Goal: Complete application form

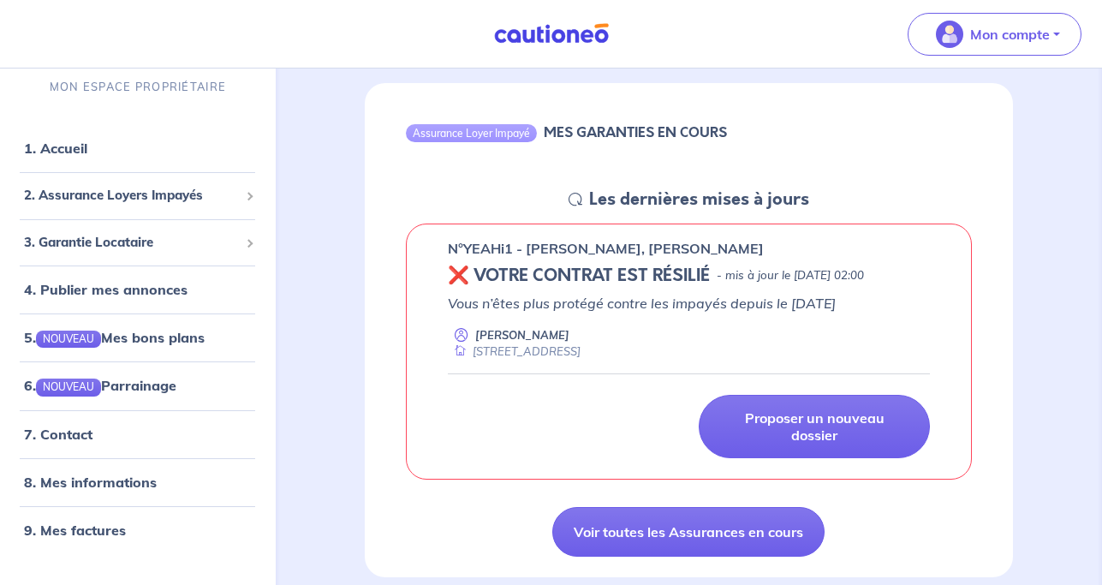
scroll to position [152, 0]
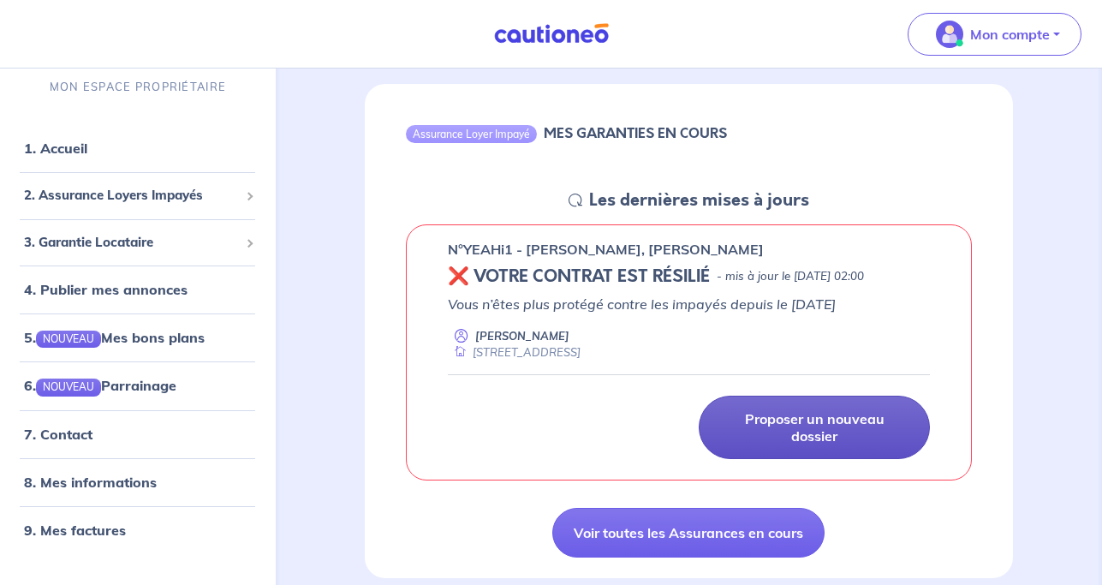
click at [814, 445] on p "Proposer un nouveau dossier" at bounding box center [814, 427] width 188 height 34
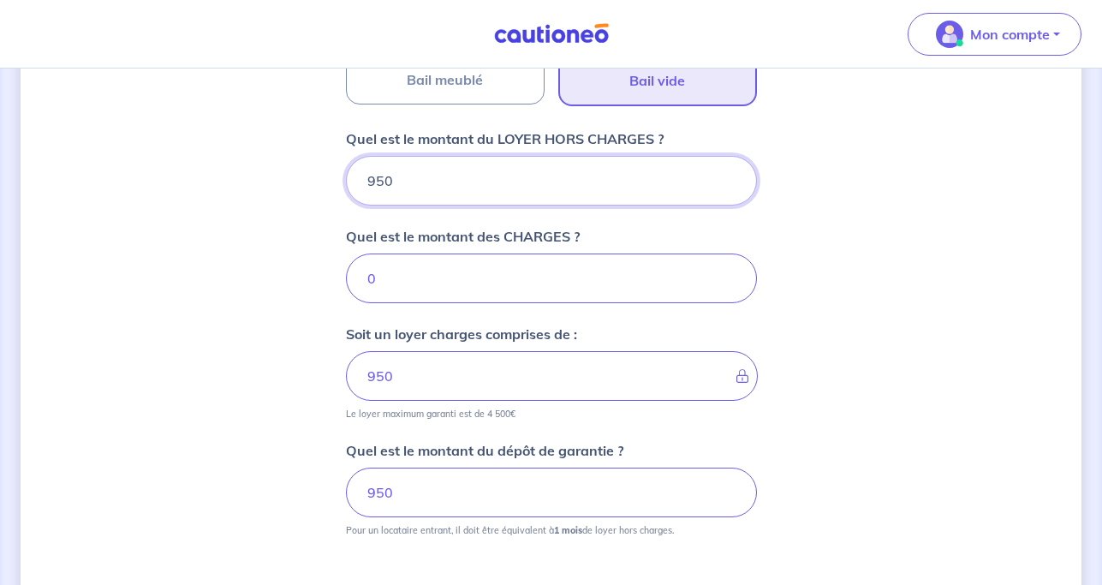
scroll to position [785, 0]
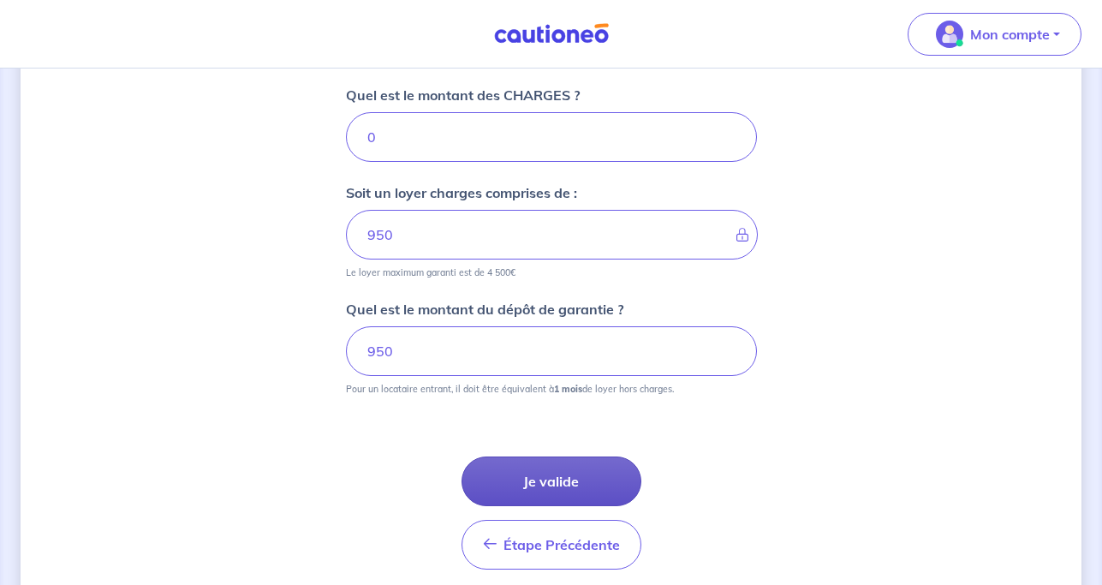
click at [564, 476] on button "Je valide" at bounding box center [552, 481] width 180 height 50
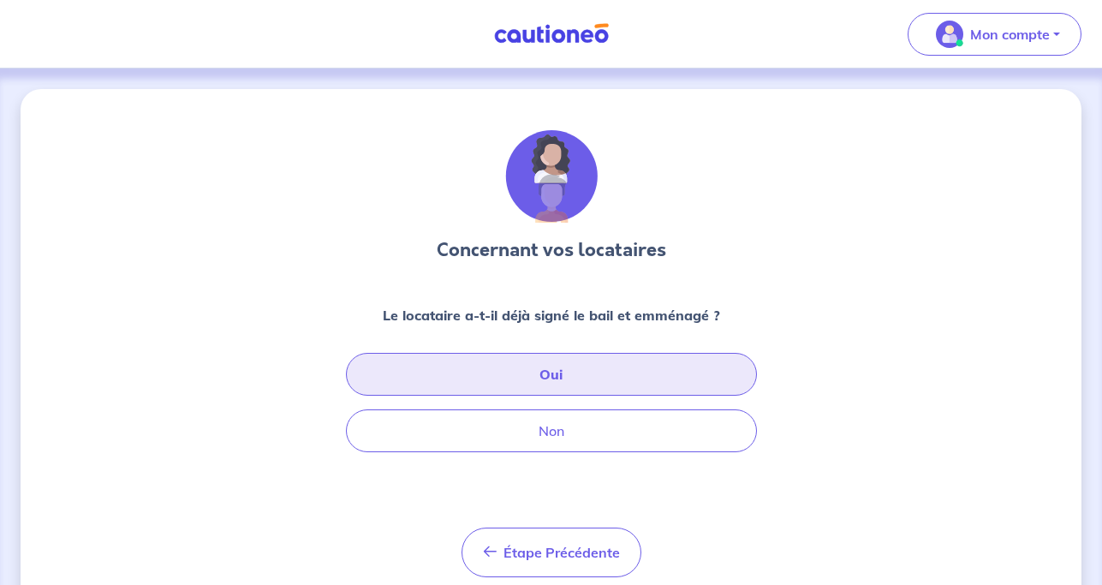
click at [523, 369] on button "Oui" at bounding box center [551, 374] width 411 height 43
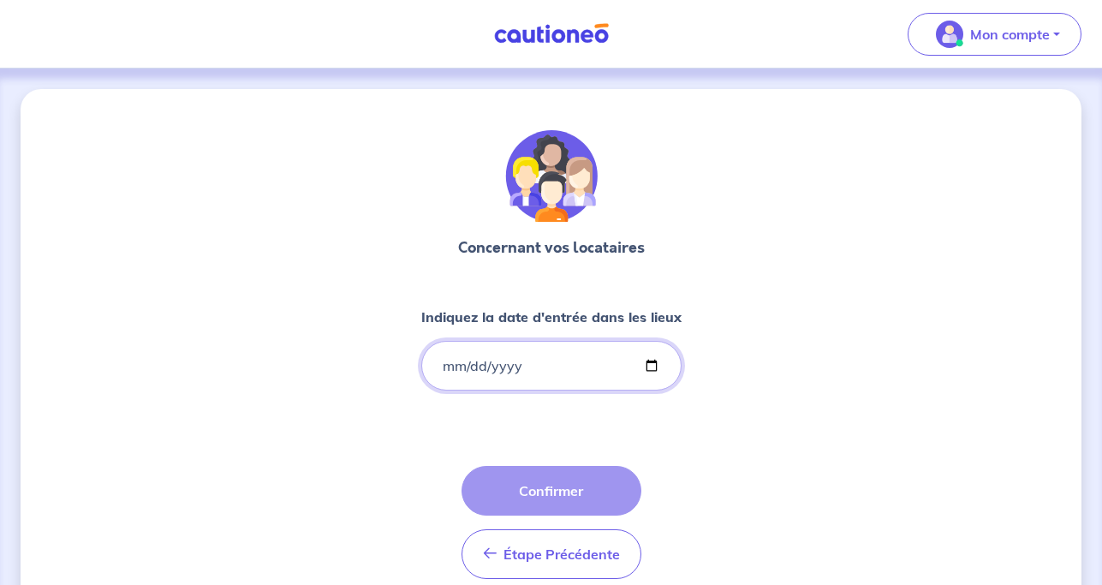
click at [439, 364] on input "Indiquez la date d'entrée dans les lieux" at bounding box center [551, 366] width 260 height 50
type input "[DATE]"
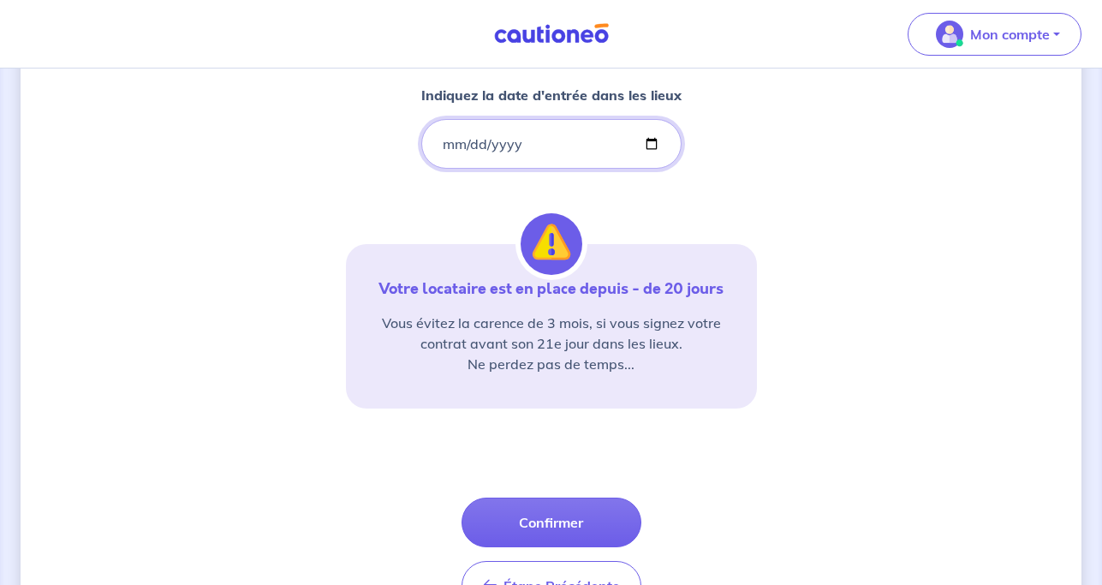
scroll to position [254, 0]
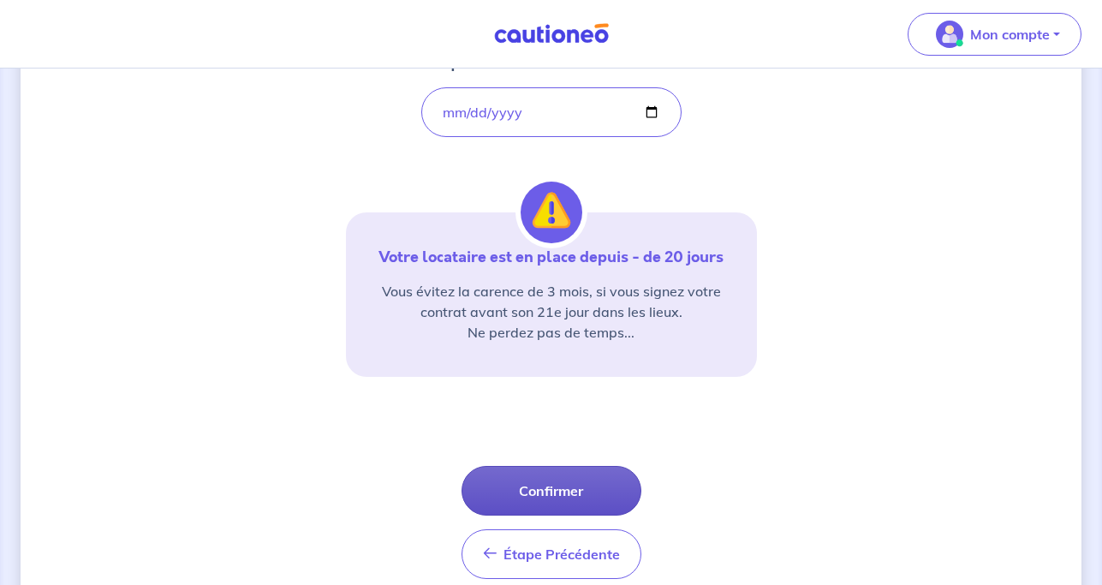
click at [537, 498] on button "Confirmer" at bounding box center [552, 491] width 180 height 50
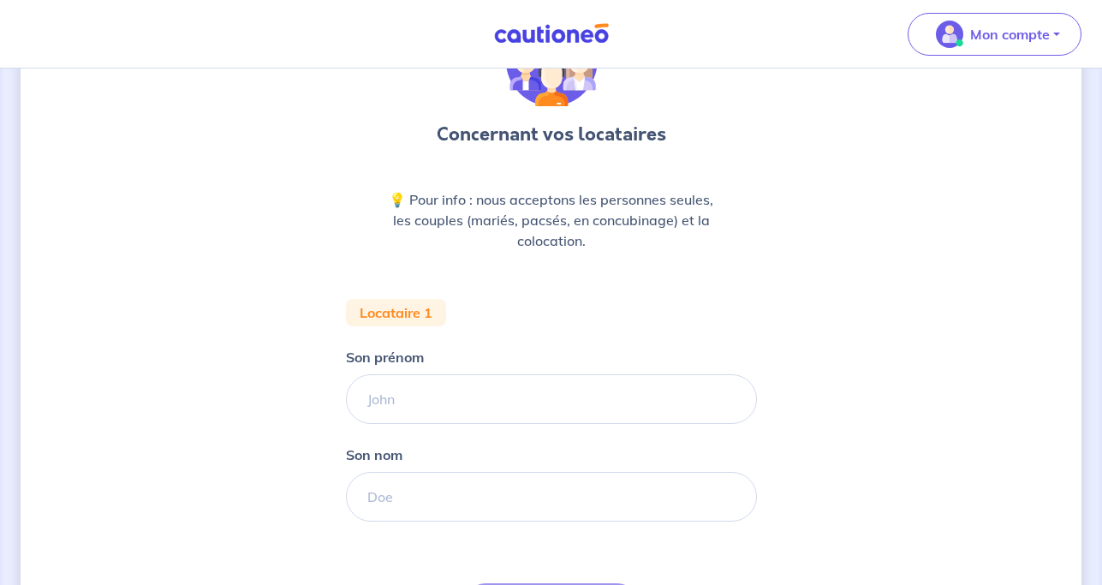
scroll to position [39, 0]
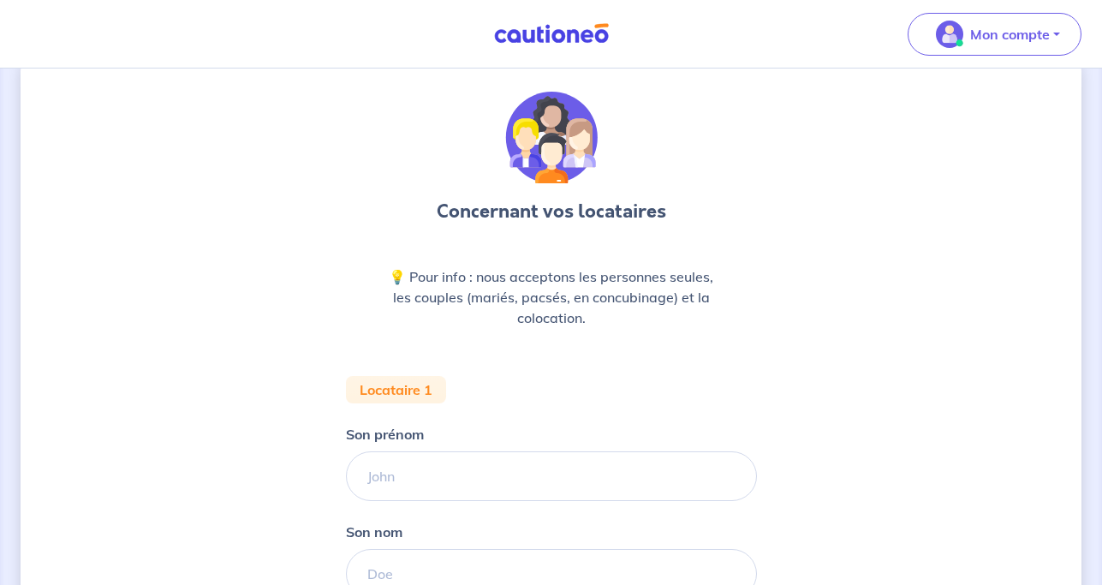
click at [1059, 220] on div "Concernant vos locataires 💡 Pour info : nous acceptons les personnes seules, le…" at bounding box center [551, 443] width 1061 height 785
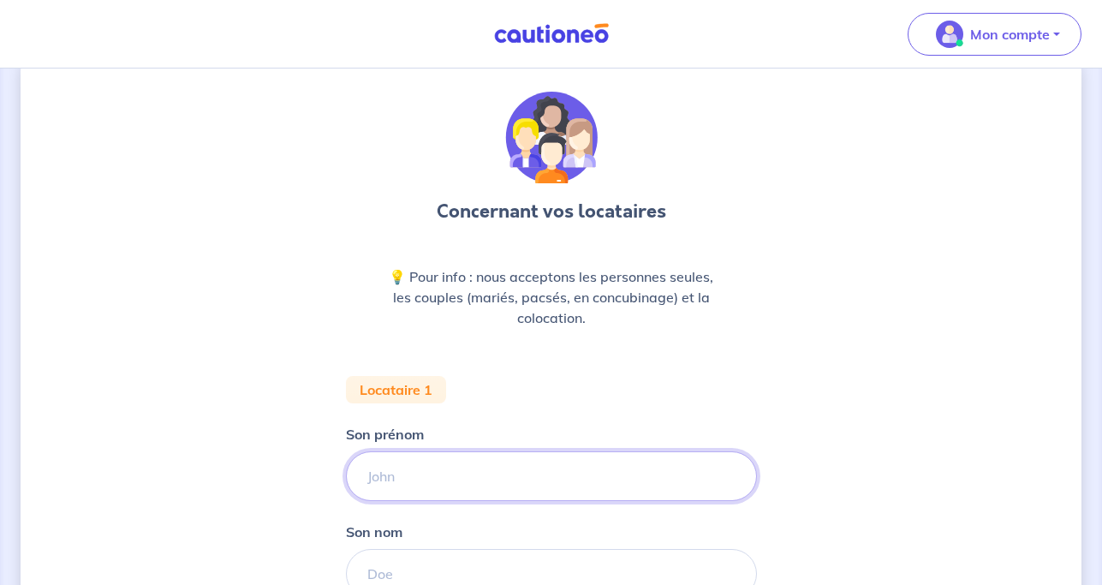
click at [455, 480] on input "Son prénom" at bounding box center [551, 476] width 411 height 50
type input "[PERSON_NAME]"
click at [146, 246] on div "Concernant vos locataires 💡 Pour info : nous acceptons les personnes seules, le…" at bounding box center [551, 443] width 1061 height 785
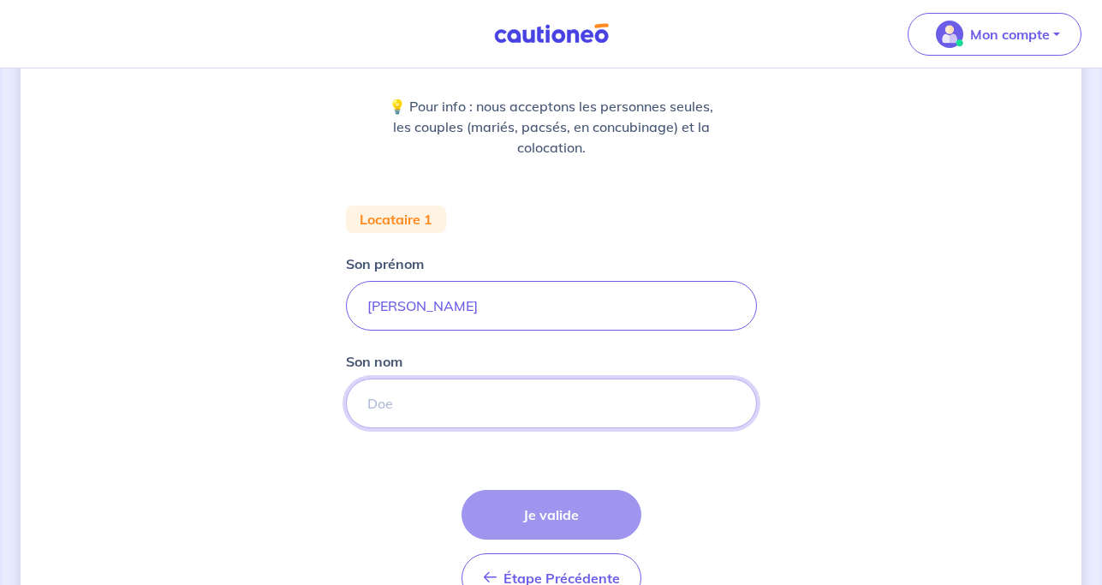
click at [415, 413] on input "Son nom" at bounding box center [551, 404] width 411 height 50
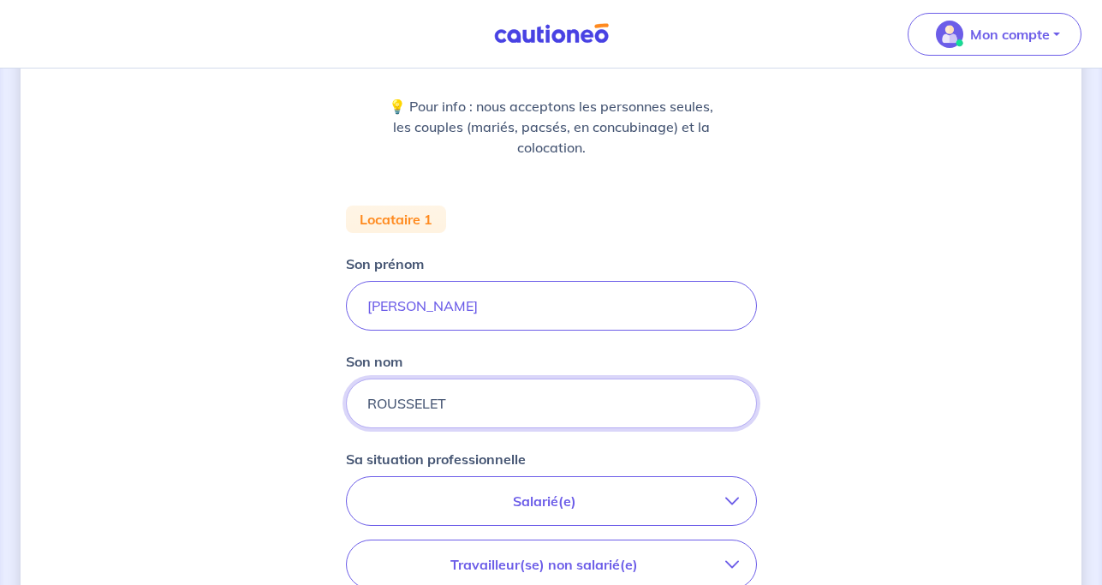
type input "ROUSSELET"
click at [120, 396] on div "Concernant vos locataires 💡 Pour info : nous acceptons les personnes seules, le…" at bounding box center [551, 421] width 1061 height 1082
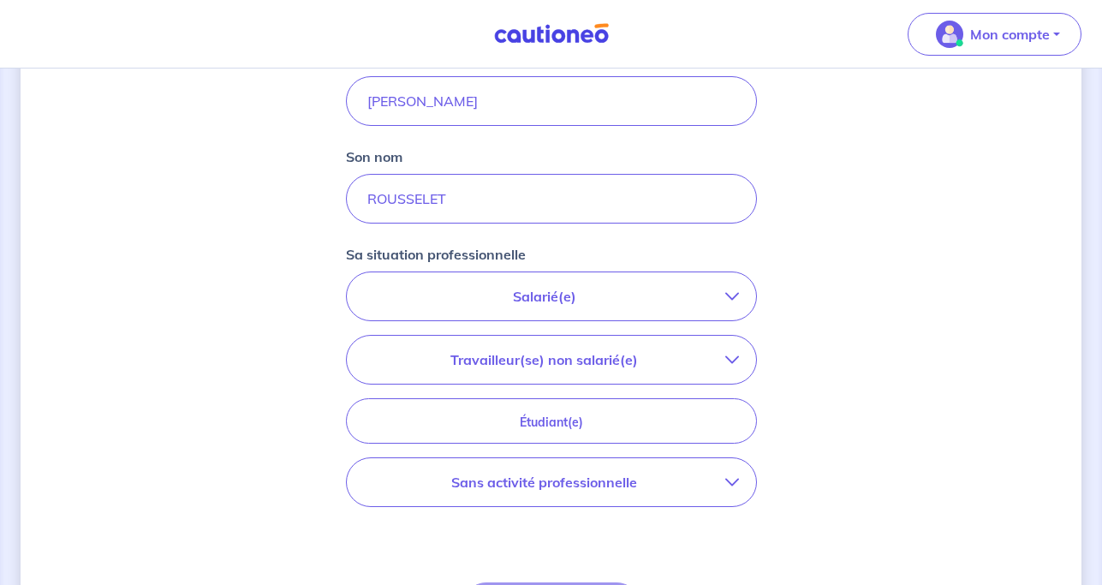
scroll to position [449, 0]
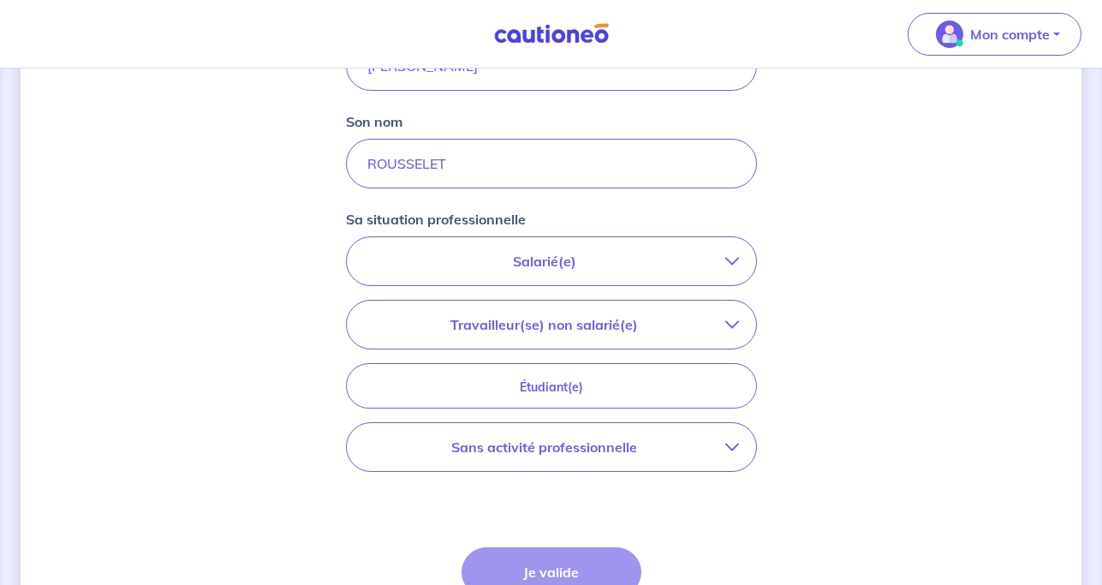
click at [588, 324] on p "Travailleur(se) non salarié(e)" at bounding box center [544, 324] width 361 height 21
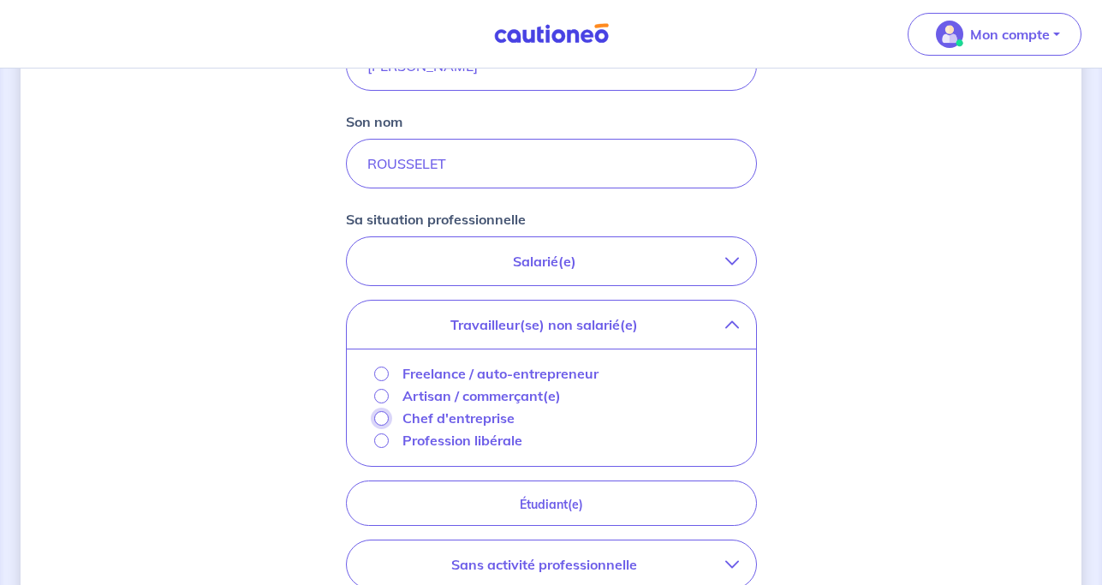
click at [385, 415] on input "Chef d'entreprise" at bounding box center [381, 418] width 15 height 15
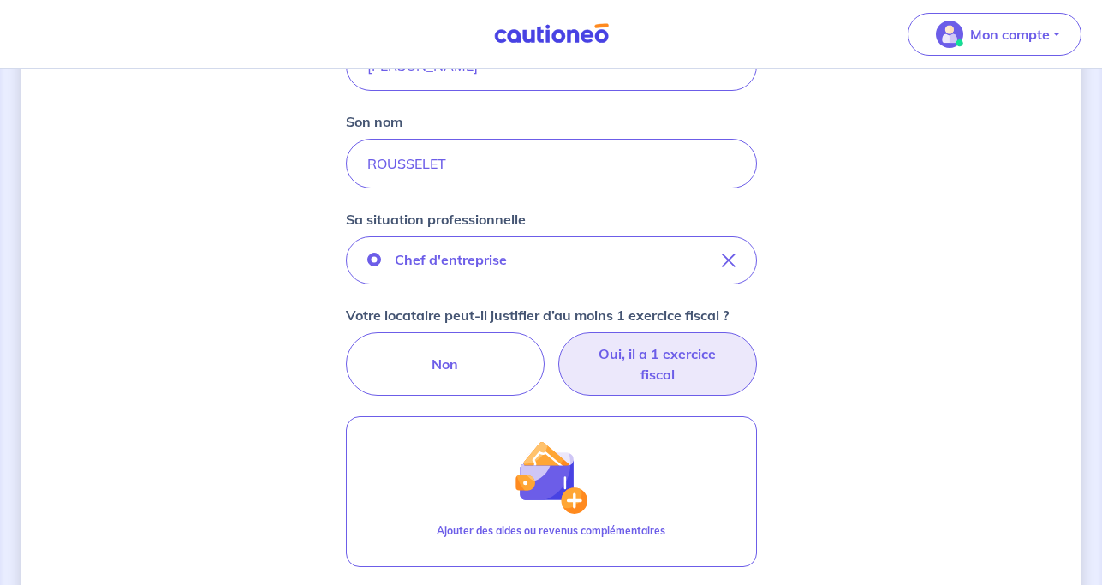
click at [653, 358] on label "Oui, il a 1 exercice fiscal" at bounding box center [657, 363] width 199 height 63
click at [557, 343] on input "Oui, il a 1 exercice fiscal" at bounding box center [551, 337] width 11 height 11
radio input "true"
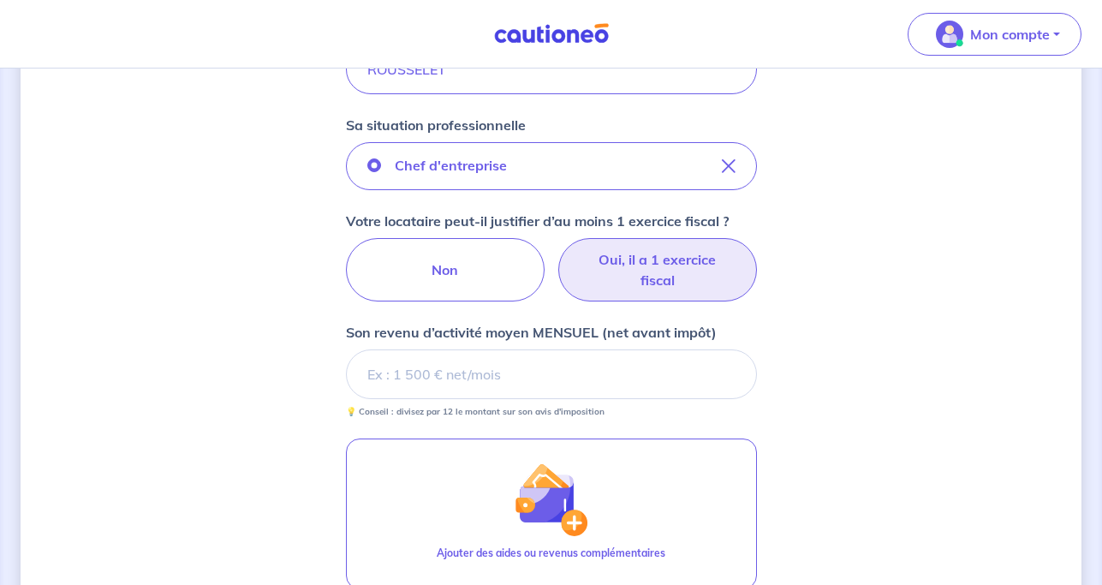
scroll to position [553, 0]
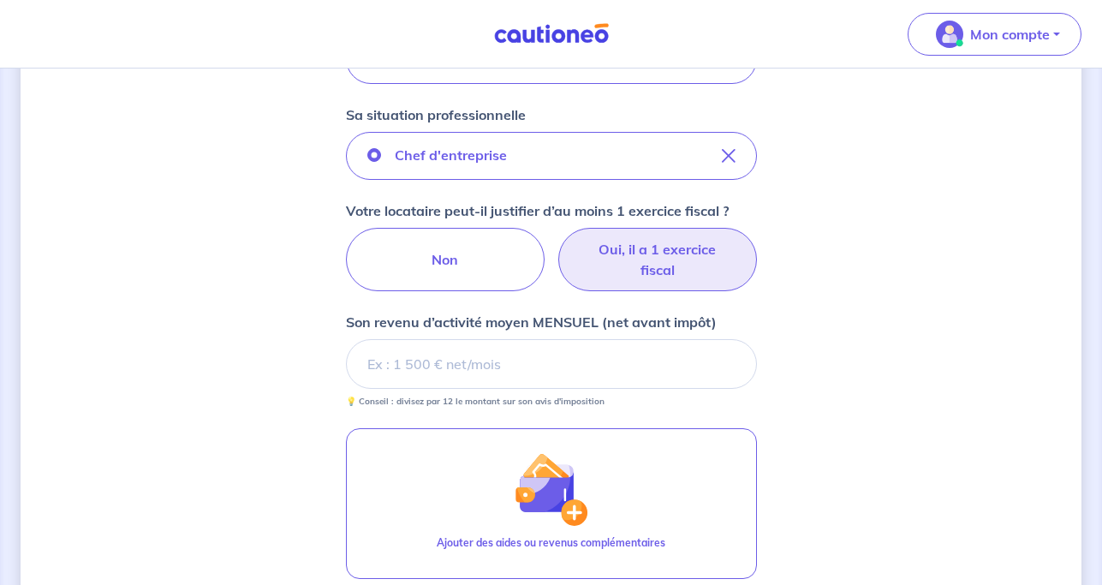
click at [1059, 361] on div "Concernant vos locataires 💡 Pour info : nous acceptons les personnes seules, le…" at bounding box center [551, 186] width 1061 height 1300
click at [519, 372] on input "Son revenu d’activité moyen MENSUEL (net avant impôt)" at bounding box center [551, 364] width 411 height 50
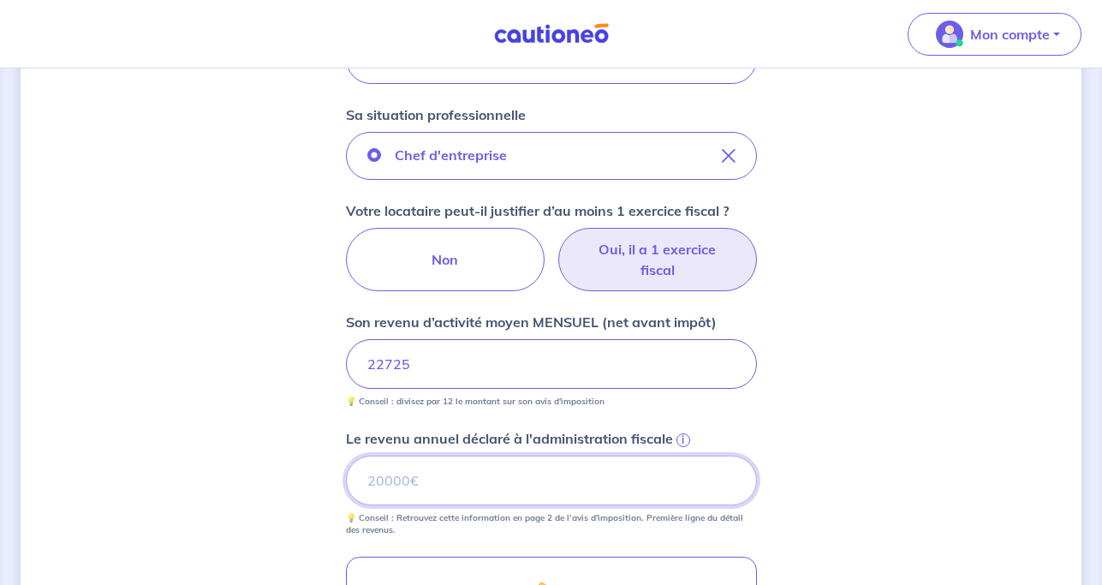
click at [496, 494] on input "Le revenu annuel déclaré à l'administration fiscale i" at bounding box center [551, 481] width 411 height 50
click at [728, 480] on input "0.01" at bounding box center [551, 481] width 411 height 50
type input "0"
click at [728, 484] on input "0" at bounding box center [551, 481] width 411 height 50
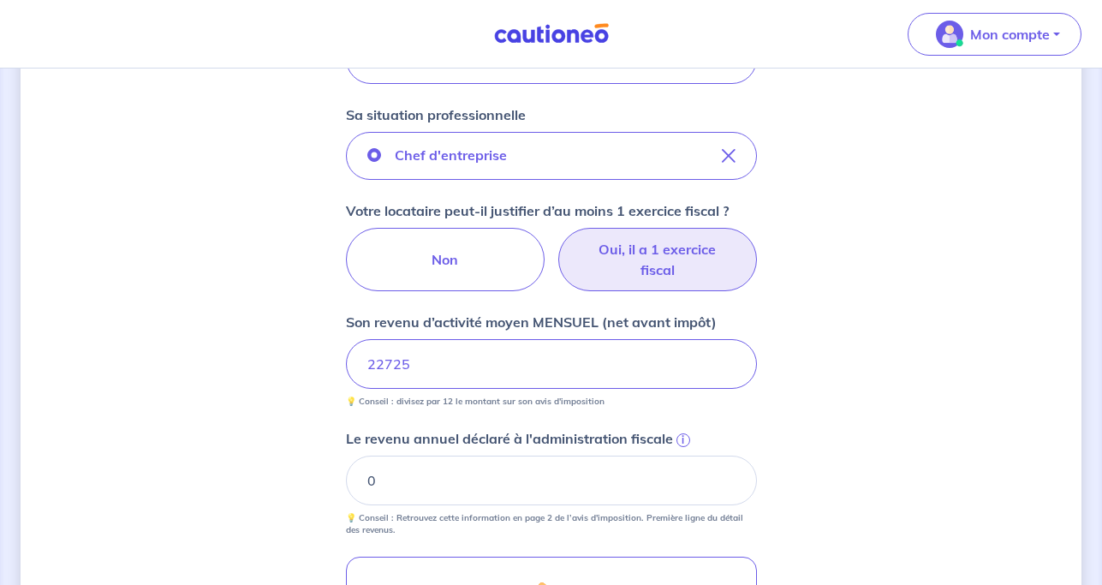
scroll to position [649, 0]
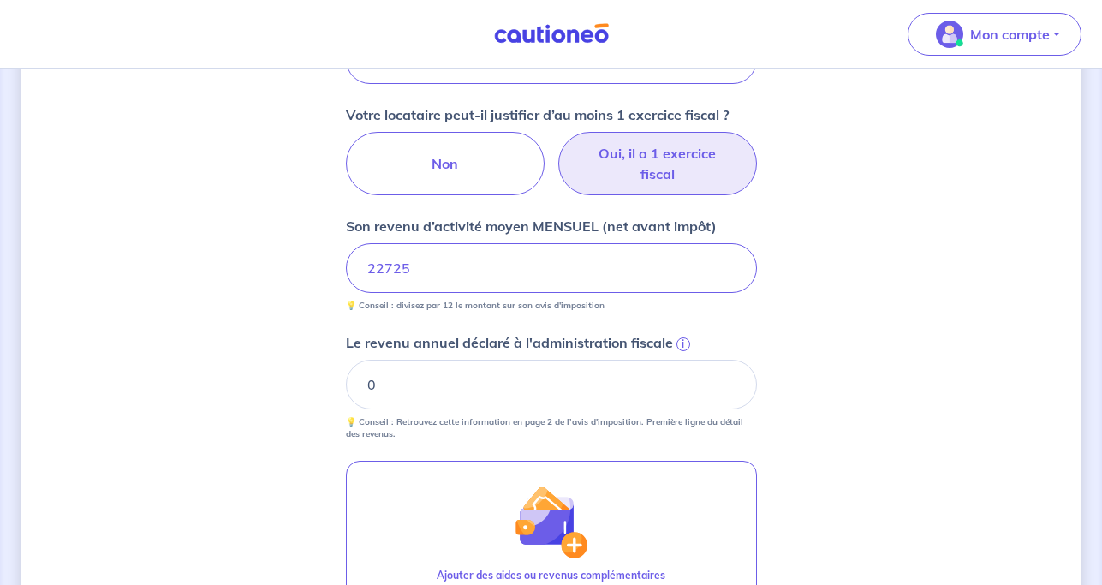
click at [117, 335] on div "Concernant vos locataires 💡 Pour info : nous acceptons les personnes seules, le…" at bounding box center [551, 154] width 1061 height 1429
click at [687, 341] on span "i" at bounding box center [684, 344] width 14 height 14
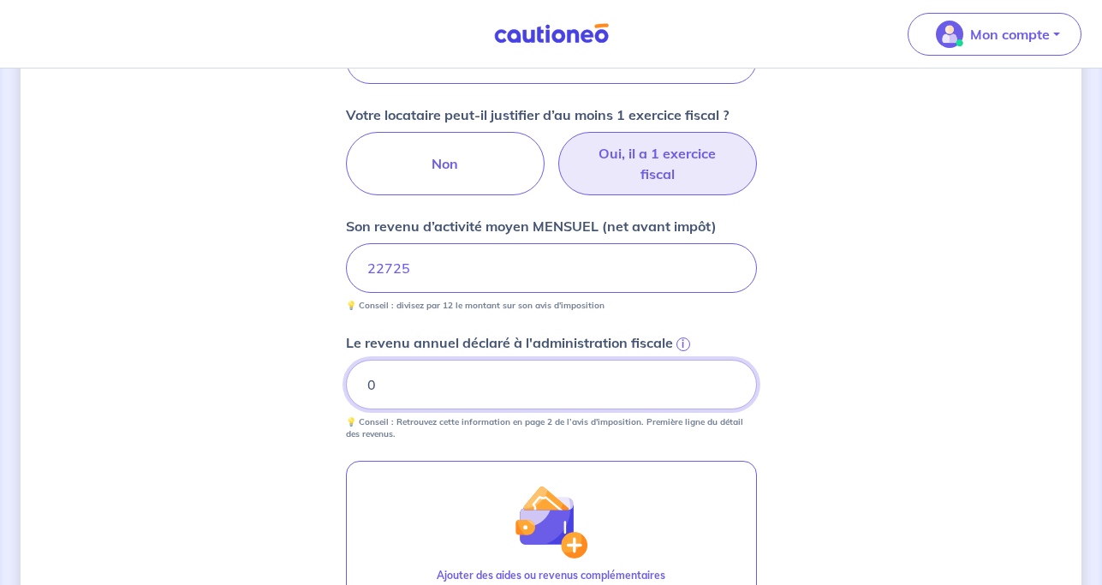
click at [687, 360] on input "0" at bounding box center [551, 385] width 411 height 50
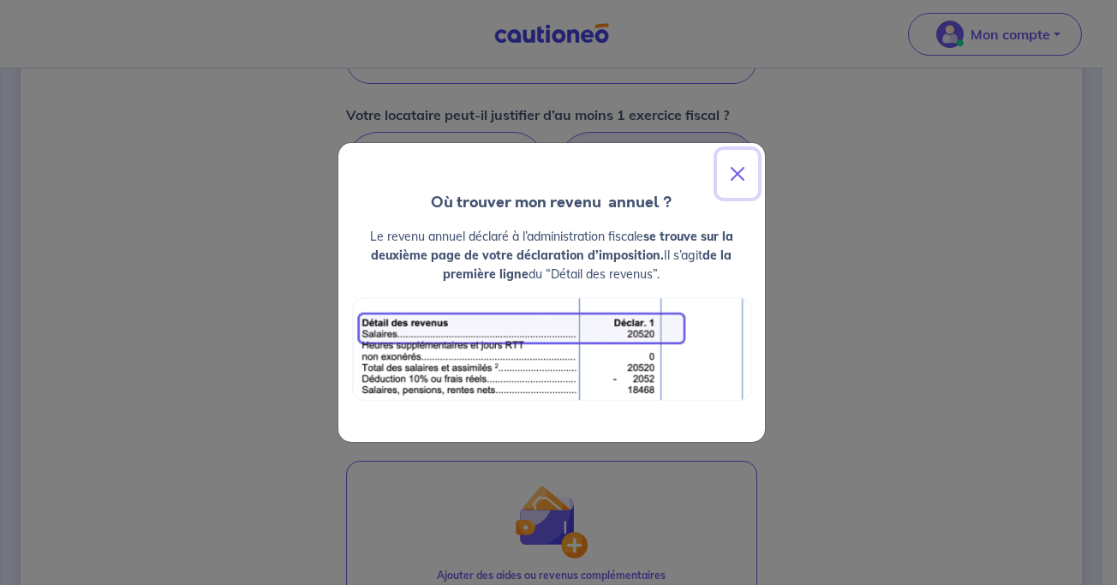
click at [739, 176] on button "Close" at bounding box center [737, 174] width 41 height 48
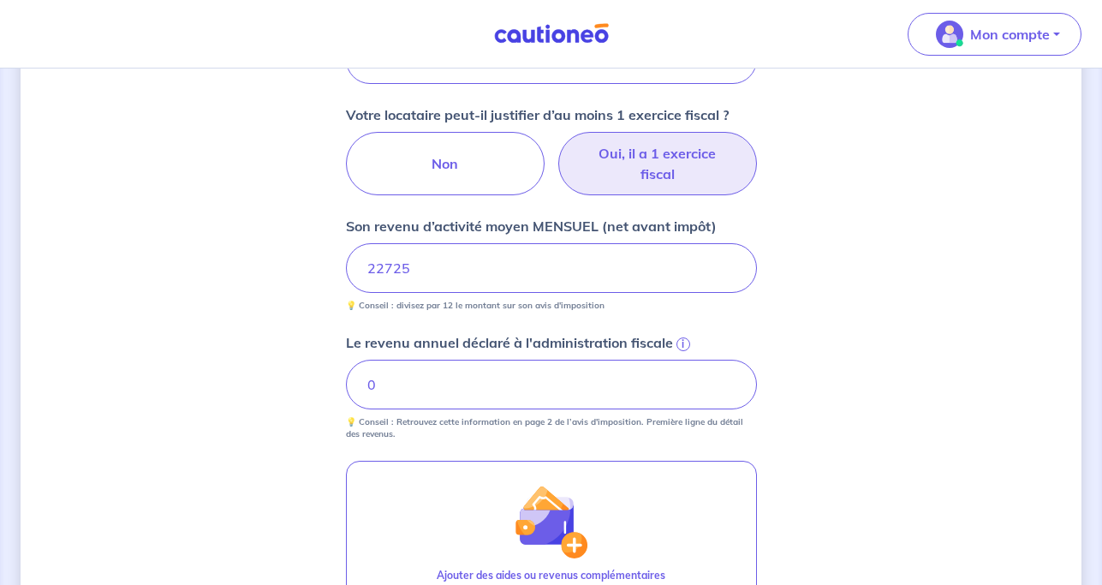
click at [18, 310] on div "Concernant vos locataires 💡 Pour info : nous acceptons les personnes seules, le…" at bounding box center [551, 154] width 1102 height 1470
click at [111, 321] on div "Concernant vos locataires 💡 Pour info : nous acceptons les personnes seules, le…" at bounding box center [551, 154] width 1061 height 1429
click at [416, 397] on input "0" at bounding box center [551, 385] width 411 height 50
type input "12441"
click at [850, 377] on div "Concernant vos locataires 💡 Pour info : nous acceptons les personnes seules, le…" at bounding box center [551, 154] width 1061 height 1429
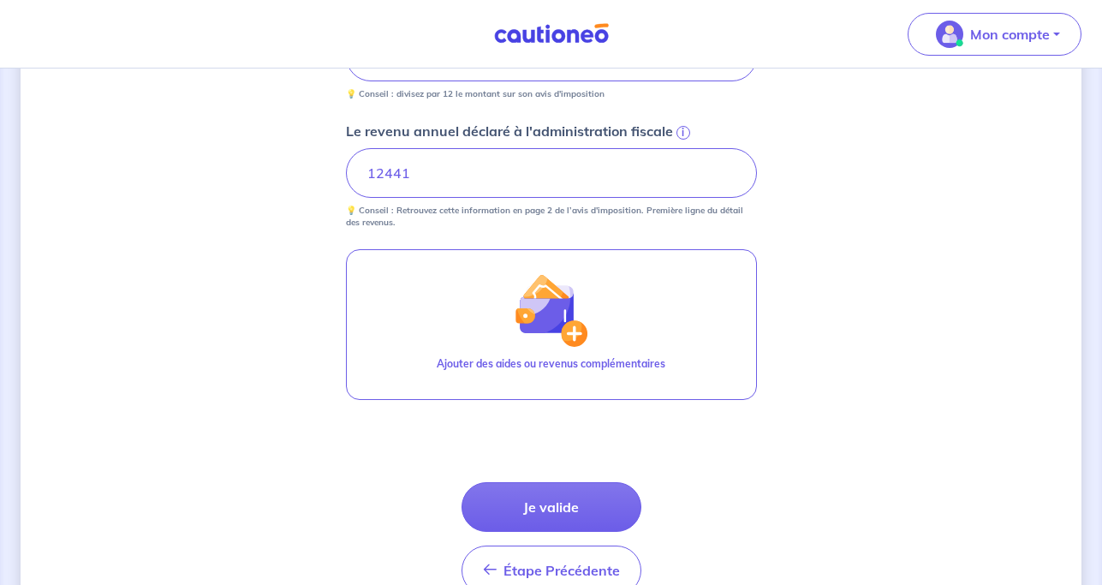
scroll to position [880, 0]
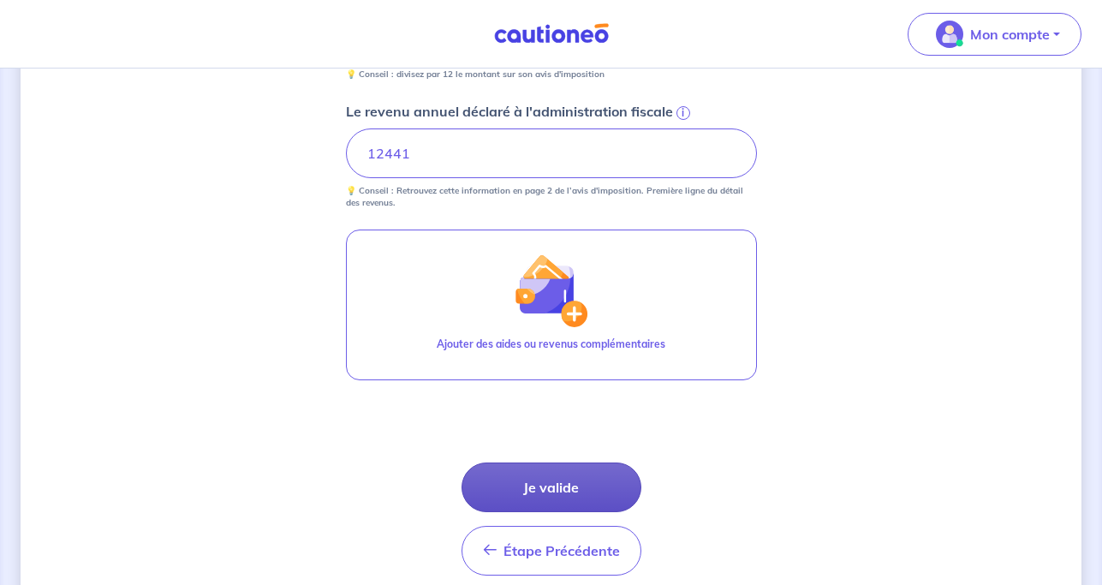
click at [551, 475] on button "Je valide" at bounding box center [552, 487] width 180 height 50
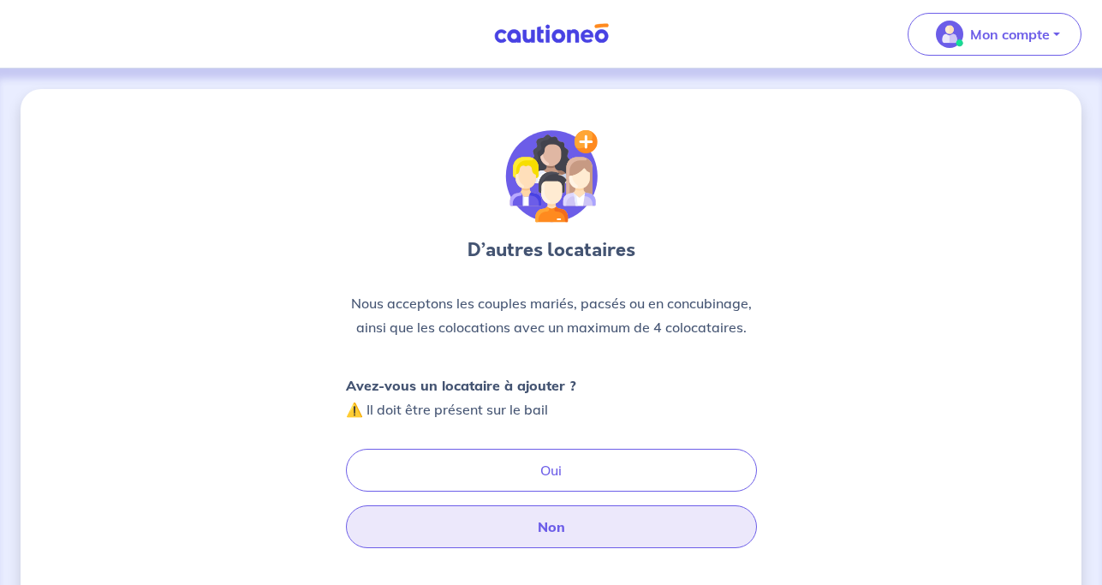
drag, startPoint x: 546, startPoint y: 526, endPoint x: 535, endPoint y: 534, distance: 13.4
click at [535, 534] on button "Non" at bounding box center [551, 526] width 411 height 43
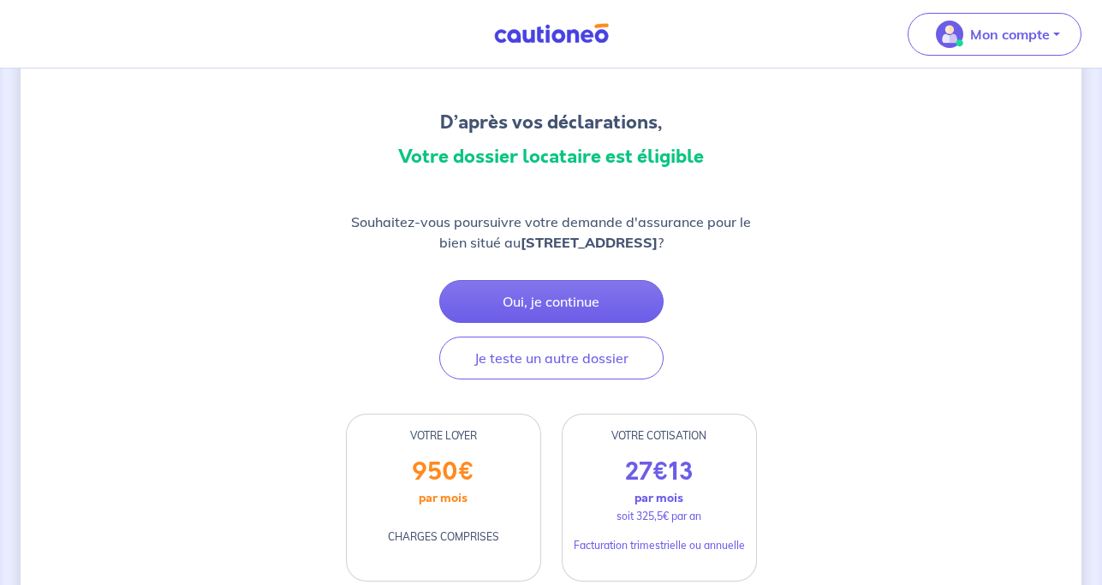
scroll to position [117, 0]
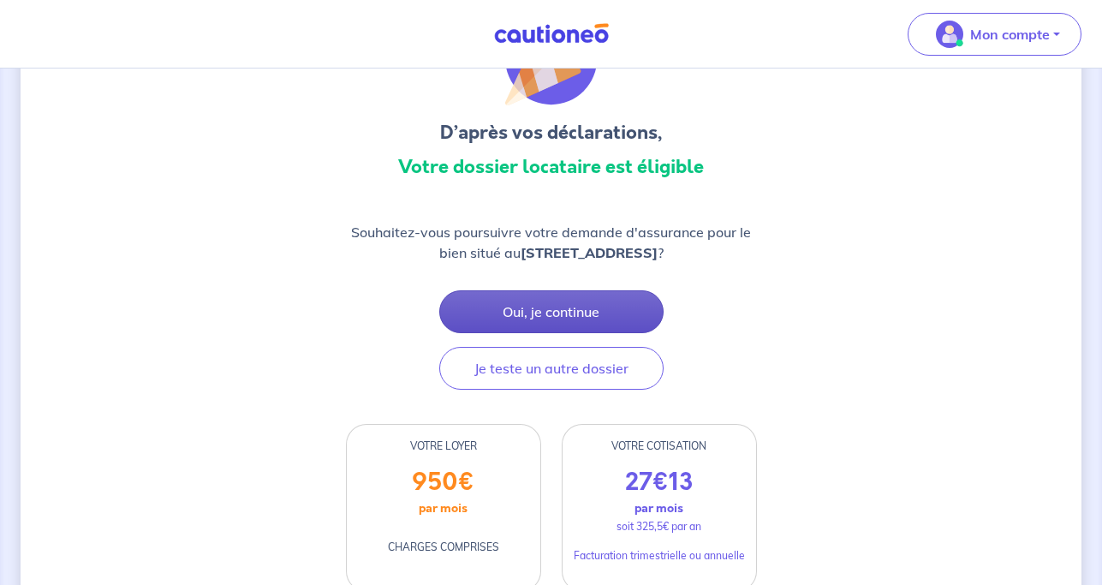
click at [561, 303] on button "Oui, je continue" at bounding box center [551, 311] width 224 height 43
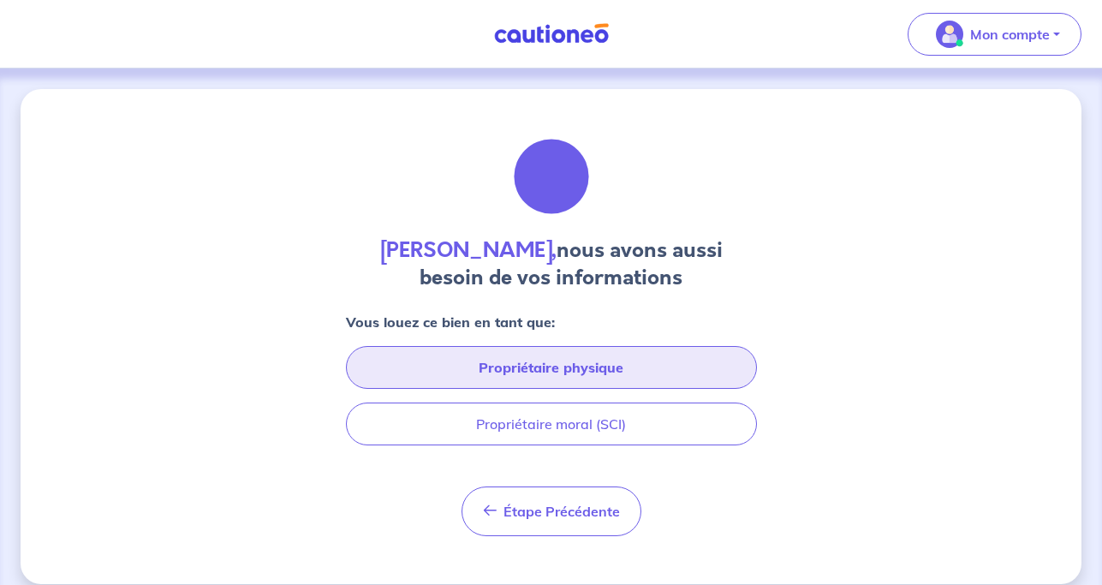
click at [562, 376] on button "Propriétaire physique" at bounding box center [551, 367] width 411 height 43
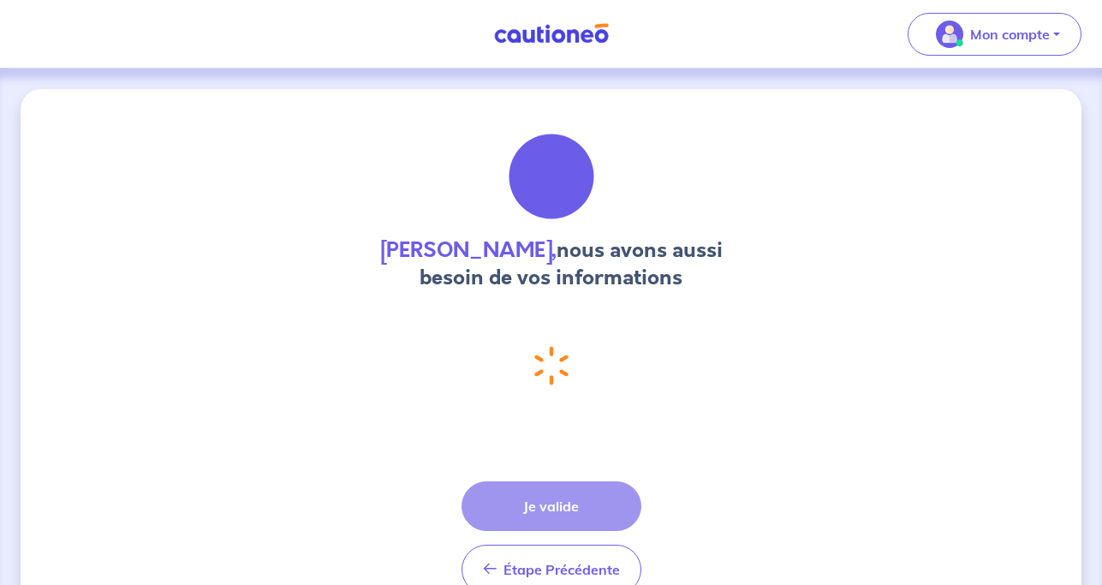
select select "FR"
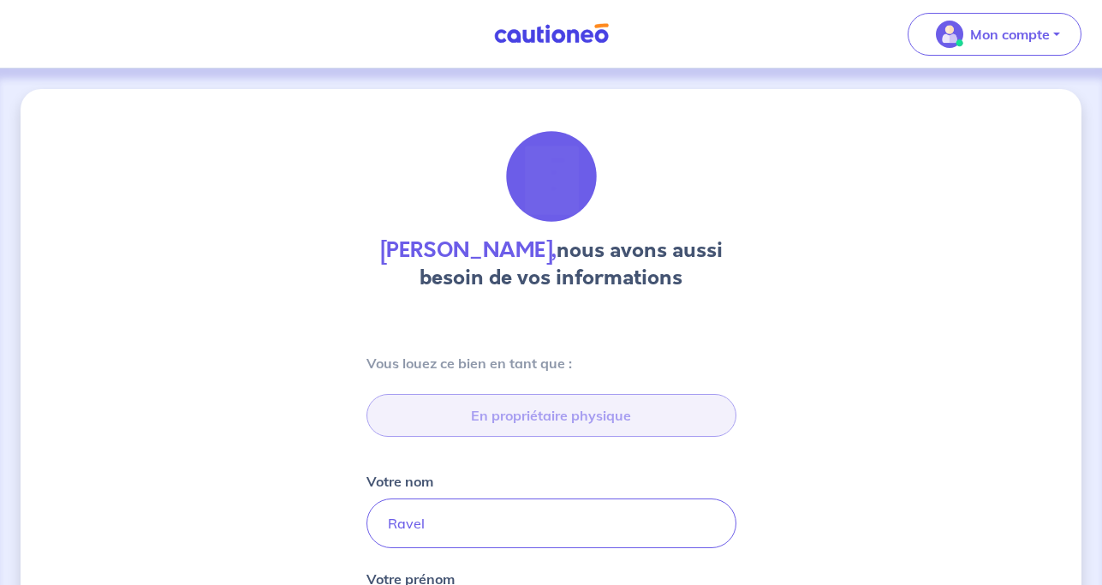
type input "06 95 55 22 30"
type input "[STREET_ADDRESS]"
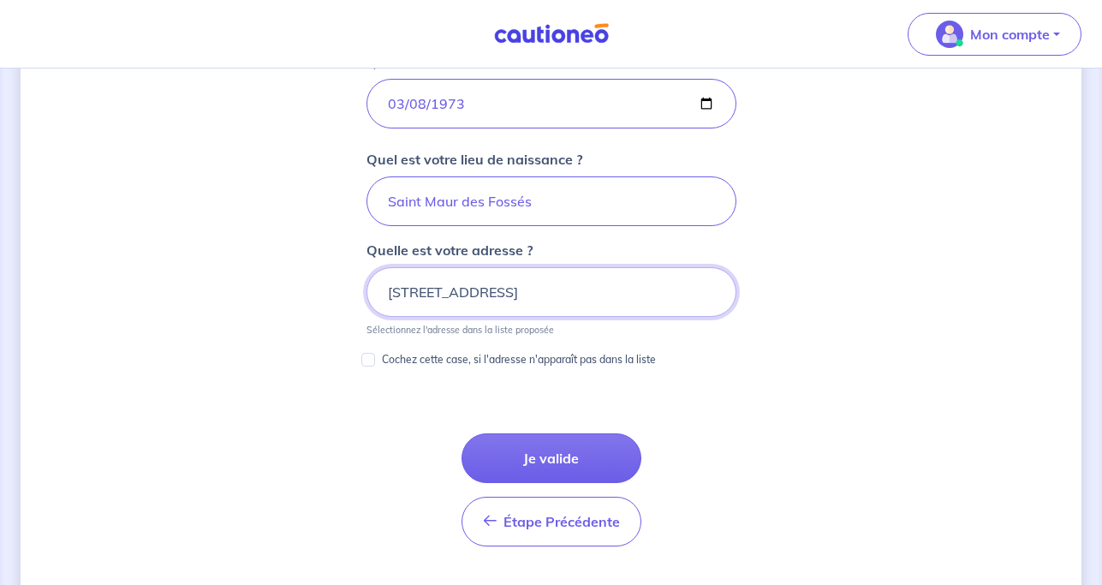
scroll to position [0, 12]
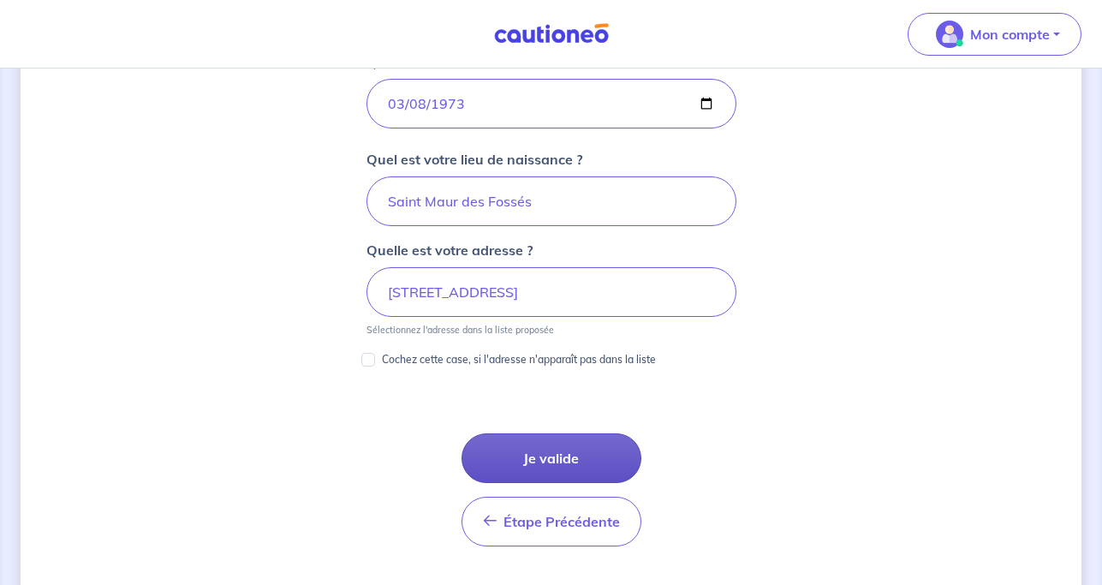
click at [544, 445] on button "Je valide" at bounding box center [552, 459] width 180 height 50
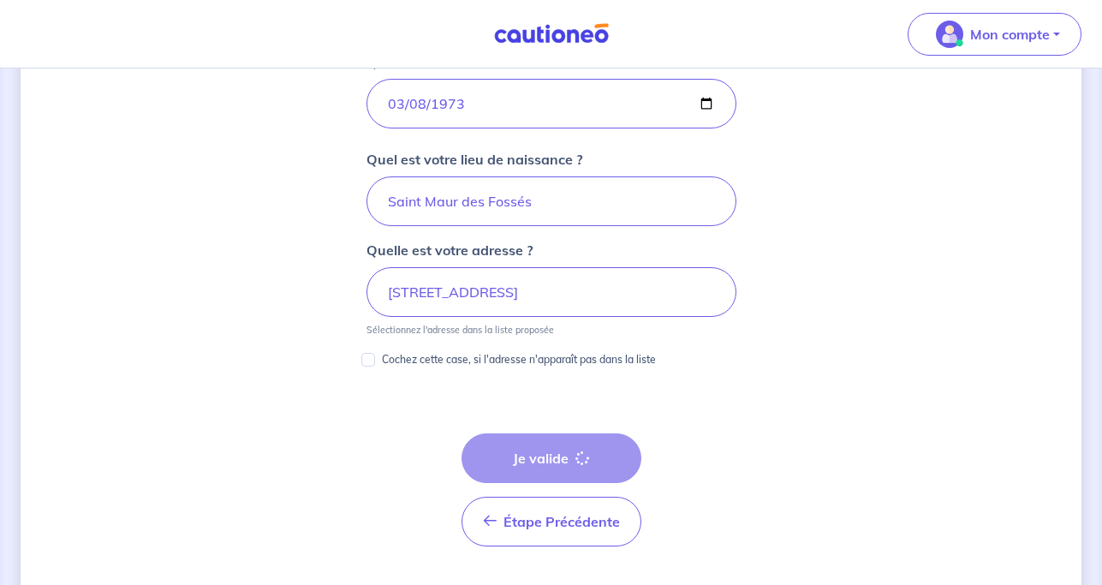
scroll to position [810, 0]
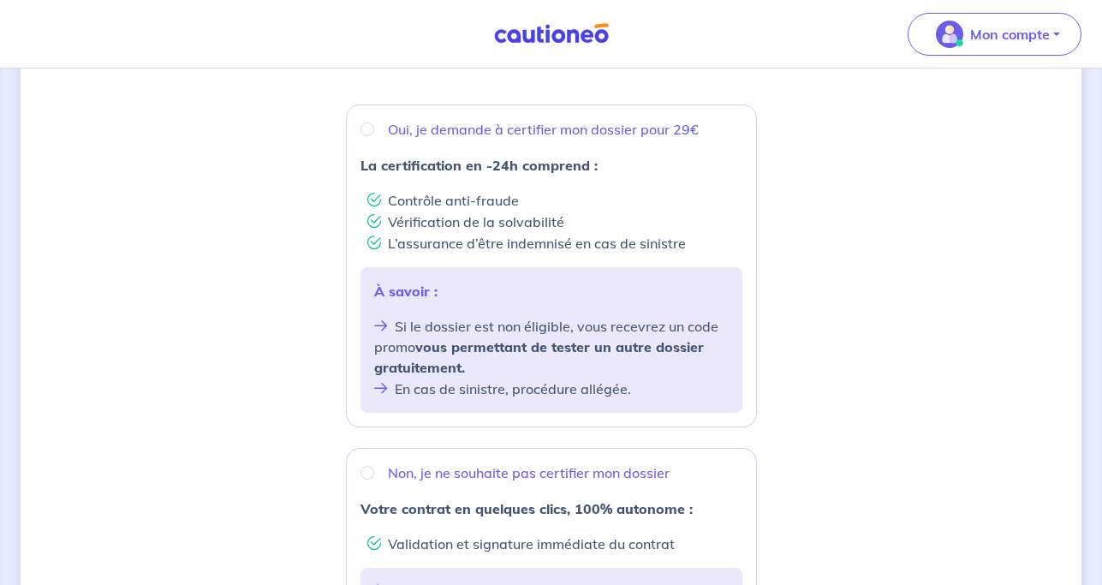
scroll to position [243, 0]
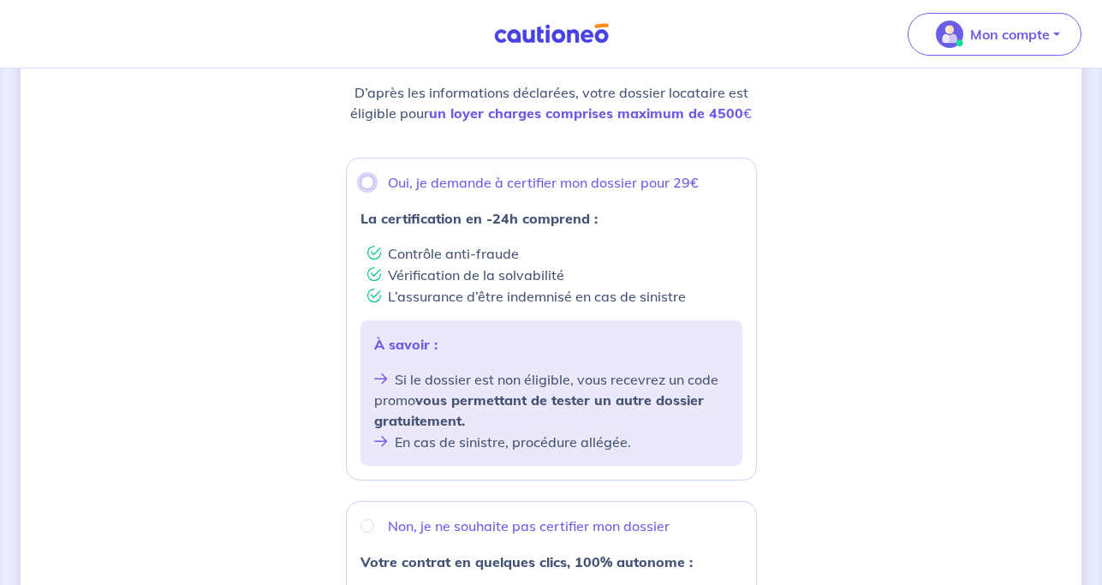
click at [369, 179] on input "Oui, je demande à certifier mon dossier pour 29€" at bounding box center [368, 183] width 14 height 14
radio input "true"
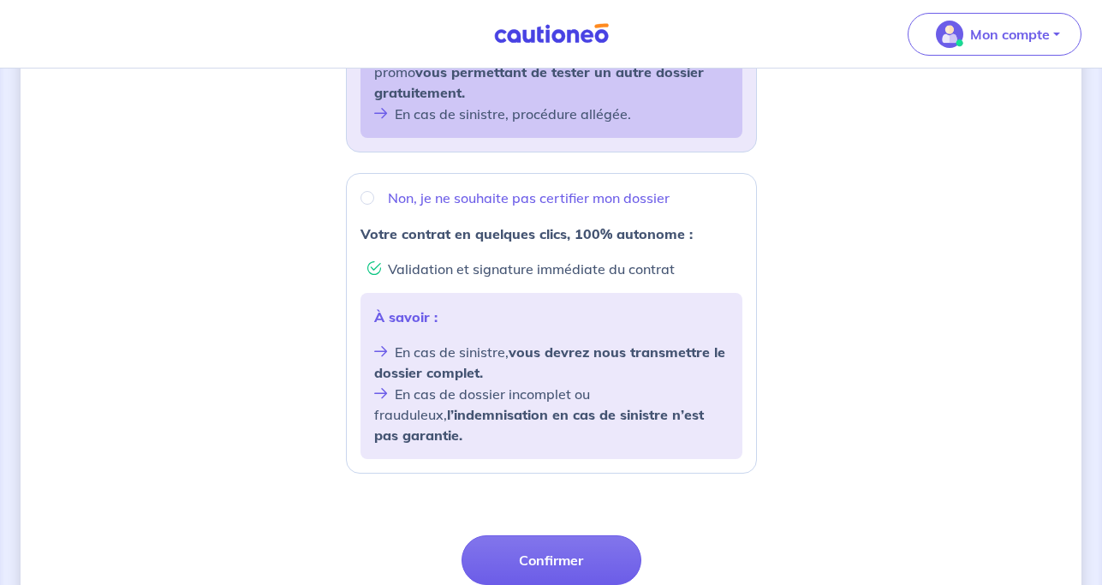
scroll to position [696, 0]
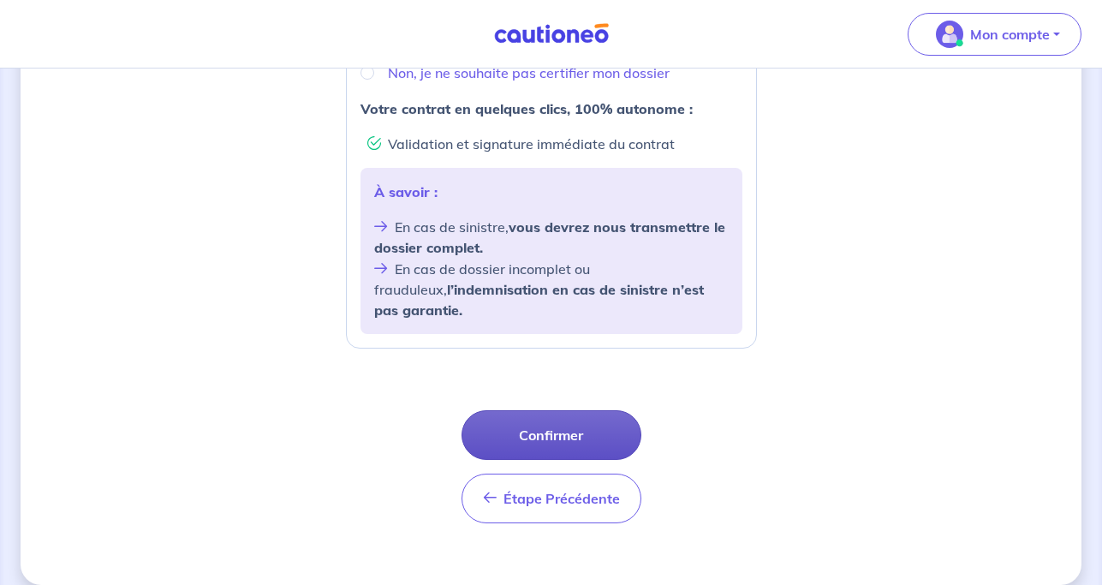
click at [571, 410] on button "Confirmer" at bounding box center [552, 435] width 180 height 50
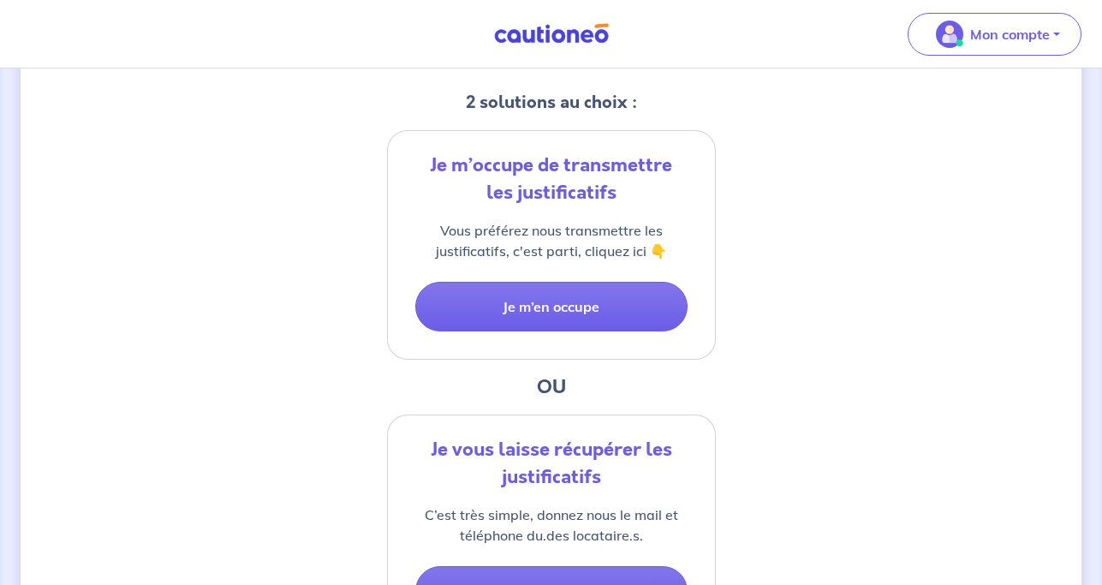
scroll to position [311, 0]
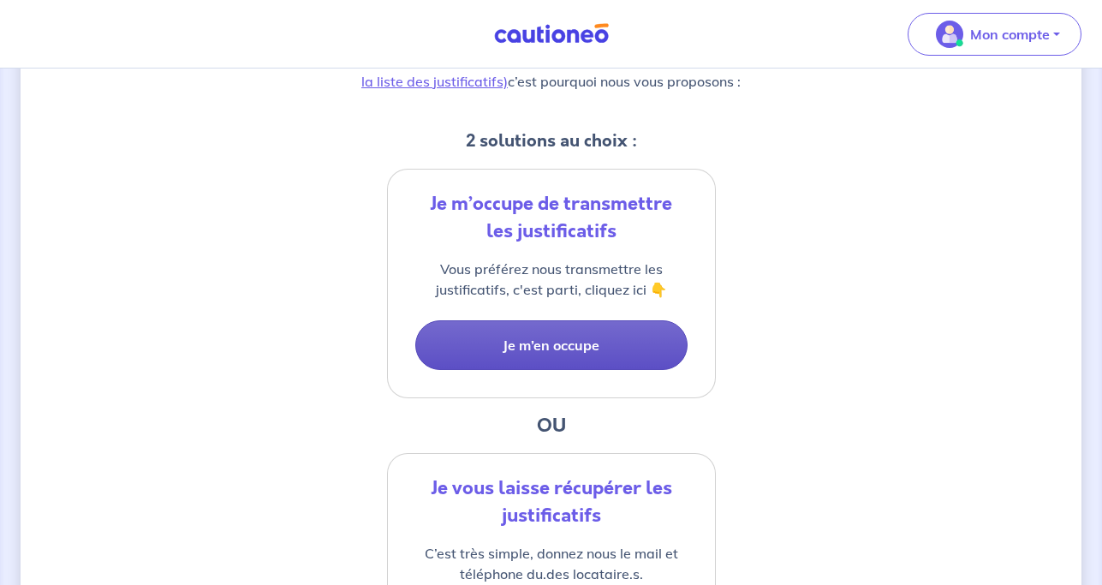
click at [578, 343] on button "Je m’en occupe" at bounding box center [551, 345] width 272 height 50
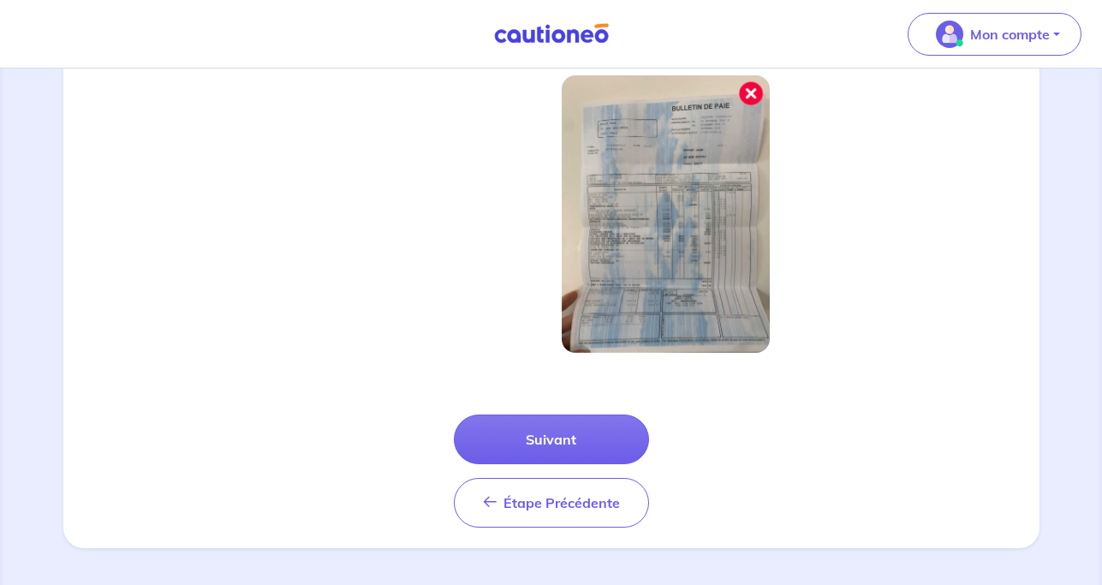
scroll to position [590, 0]
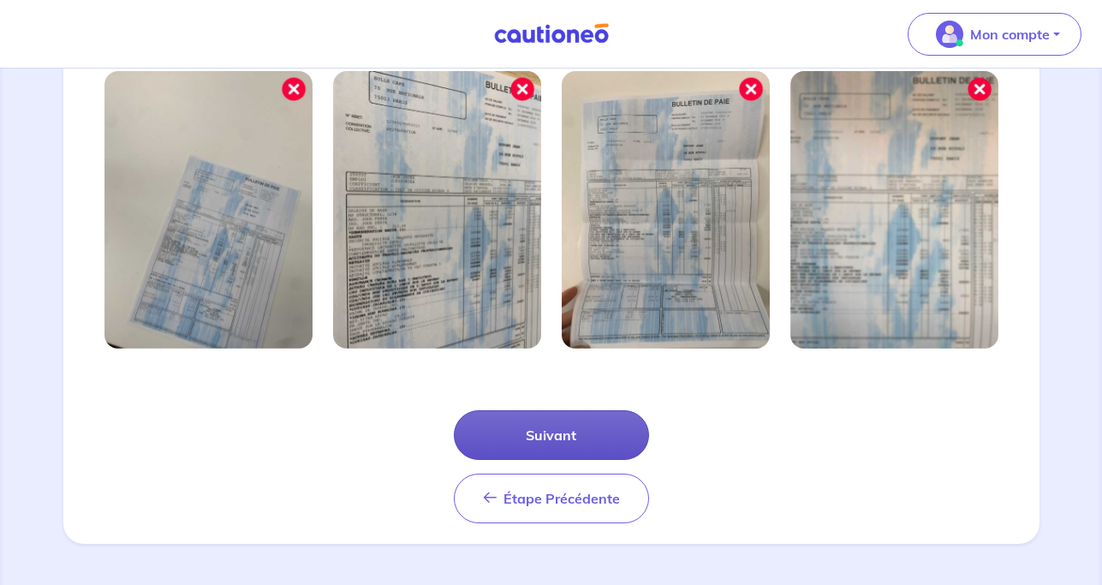
click at [549, 427] on button "Suivant" at bounding box center [551, 435] width 195 height 50
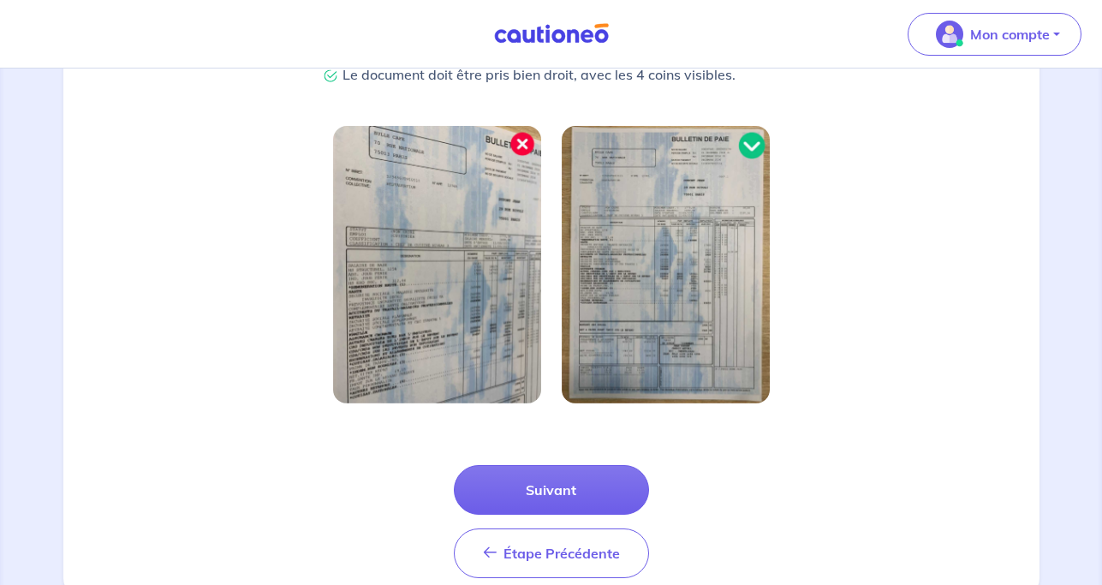
scroll to position [508, 0]
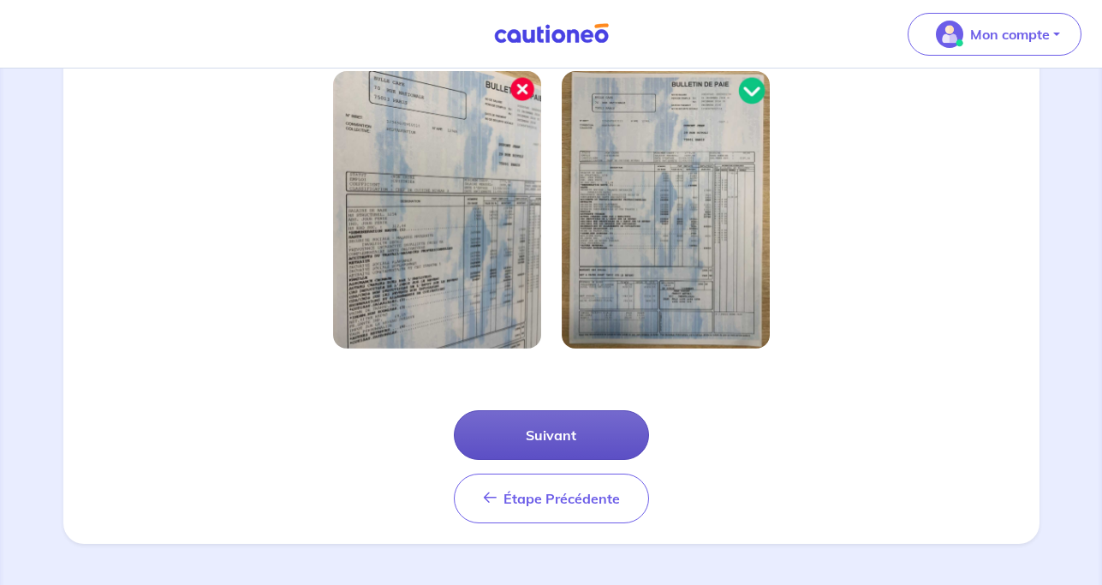
click at [527, 437] on button "Suivant" at bounding box center [551, 435] width 195 height 50
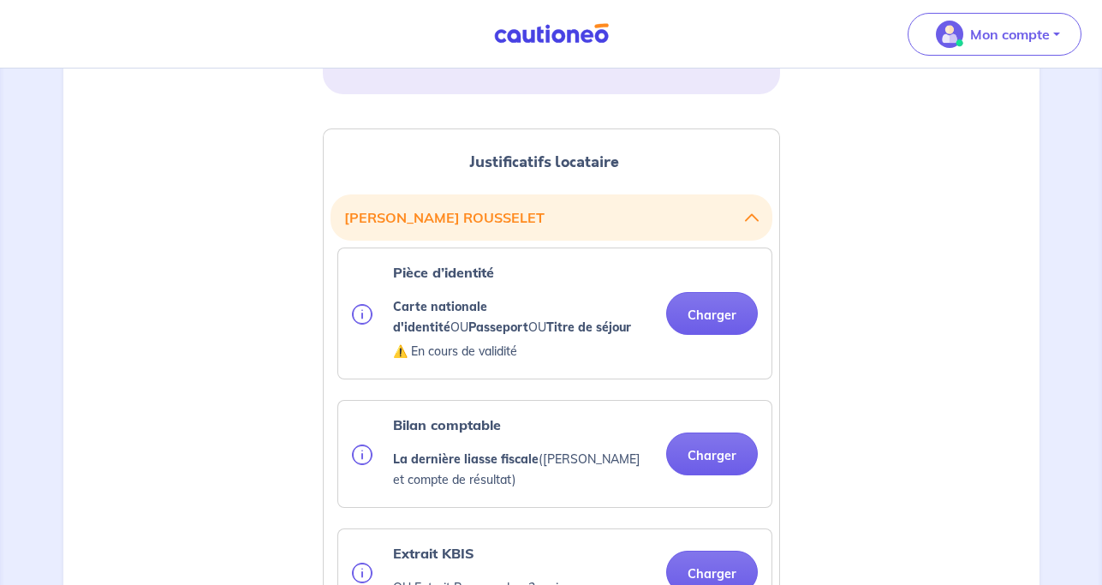
scroll to position [356, 0]
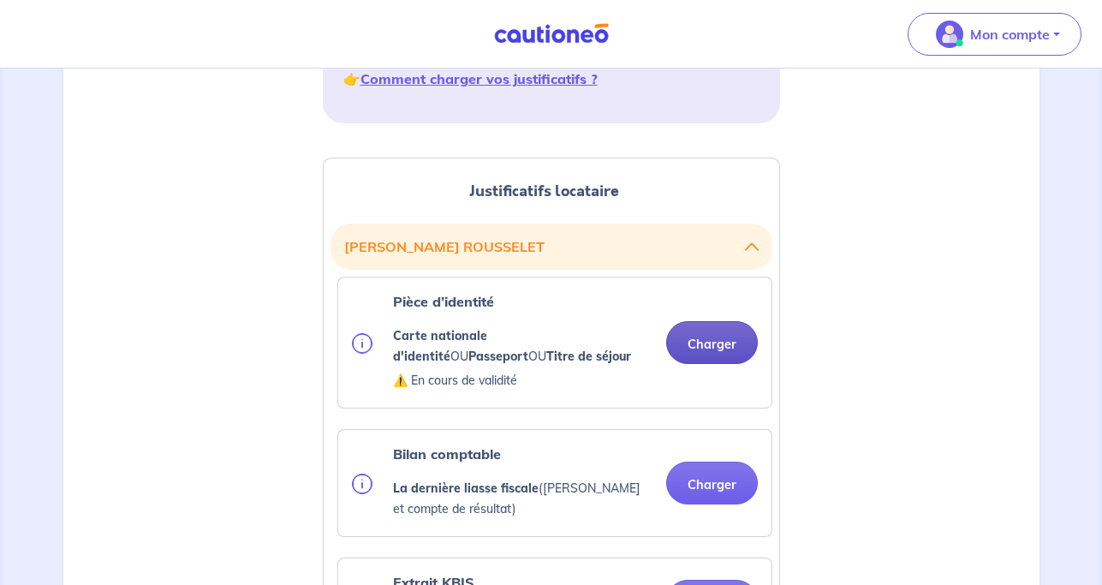
click at [719, 336] on button "Charger" at bounding box center [712, 342] width 92 height 43
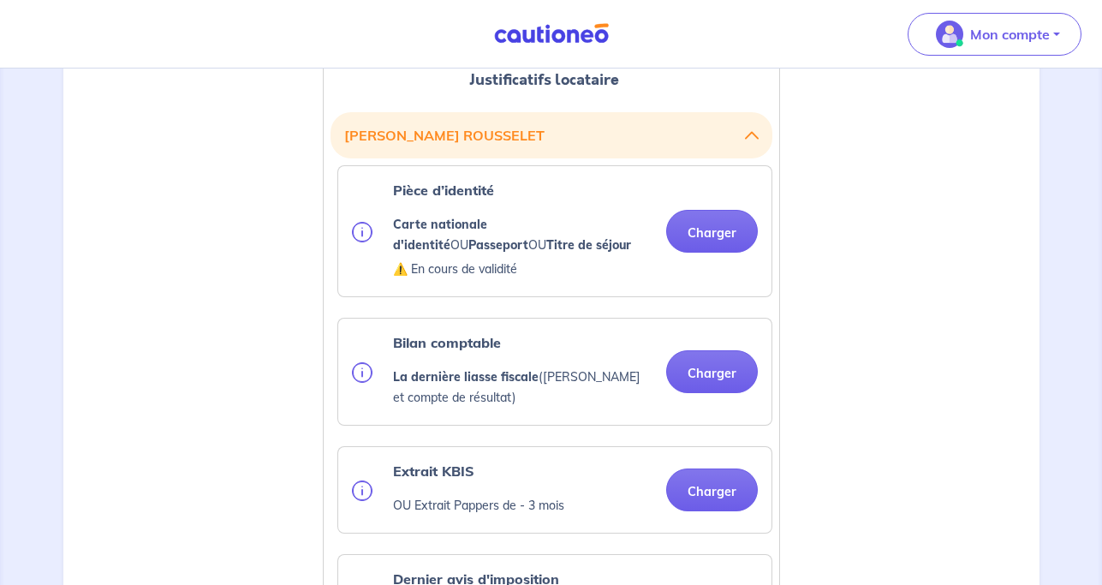
scroll to position [575, 0]
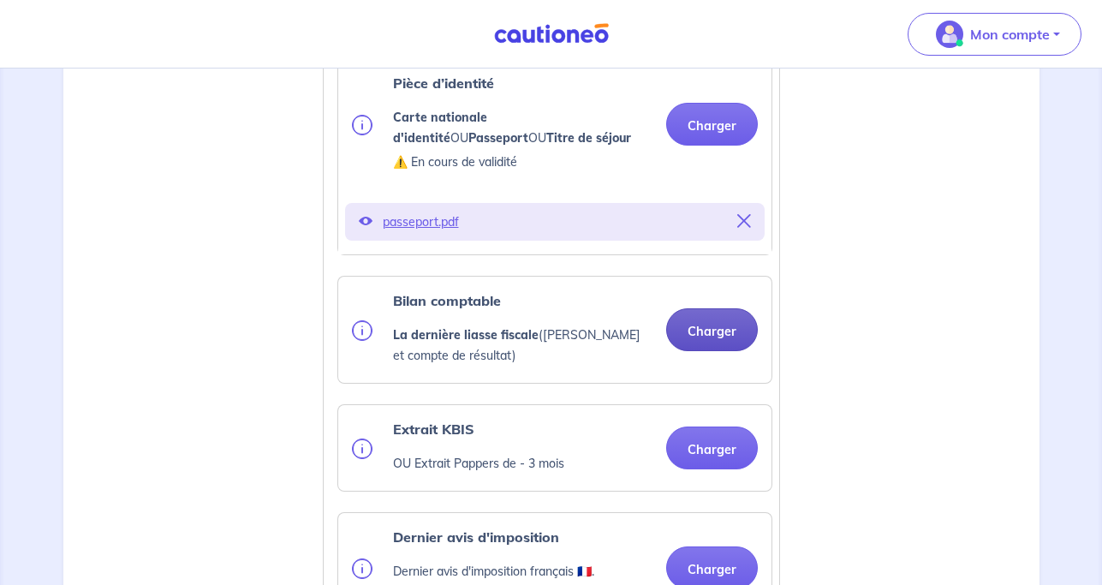
click at [704, 326] on button "Charger" at bounding box center [712, 329] width 92 height 43
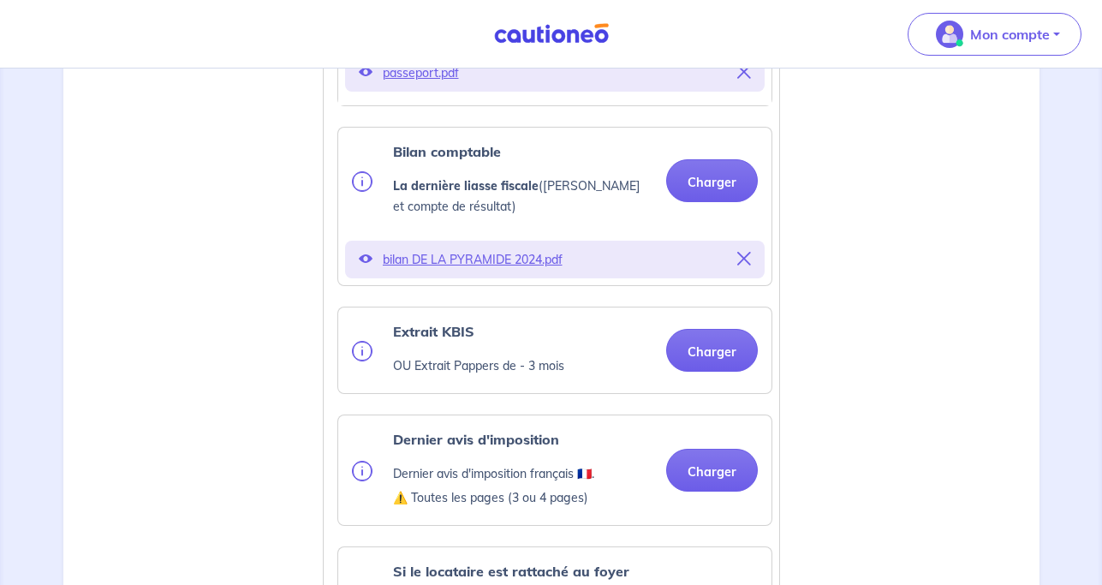
scroll to position [725, 0]
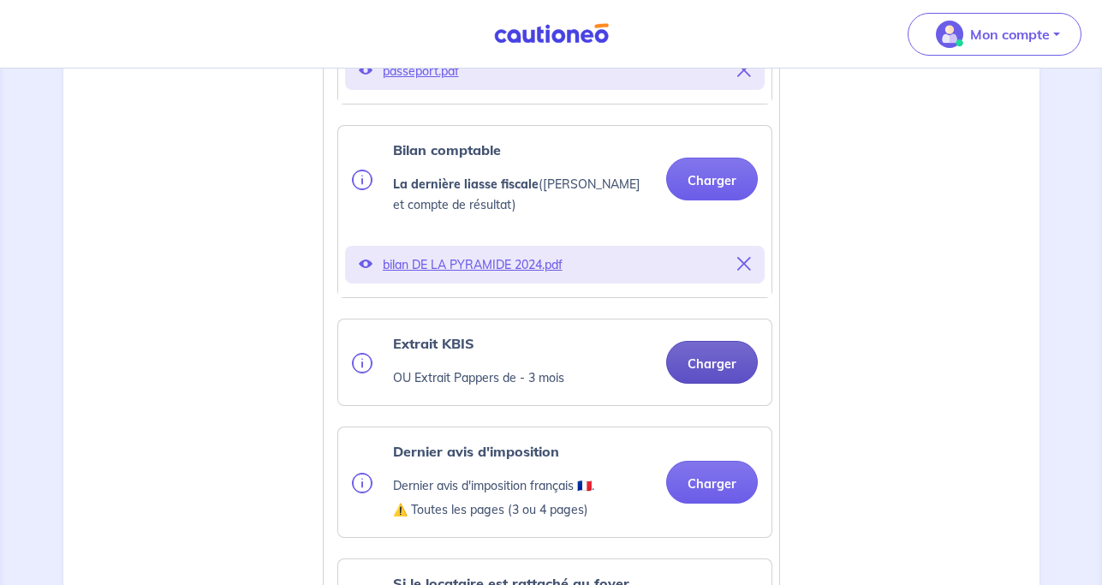
click at [700, 361] on button "Charger" at bounding box center [712, 362] width 92 height 43
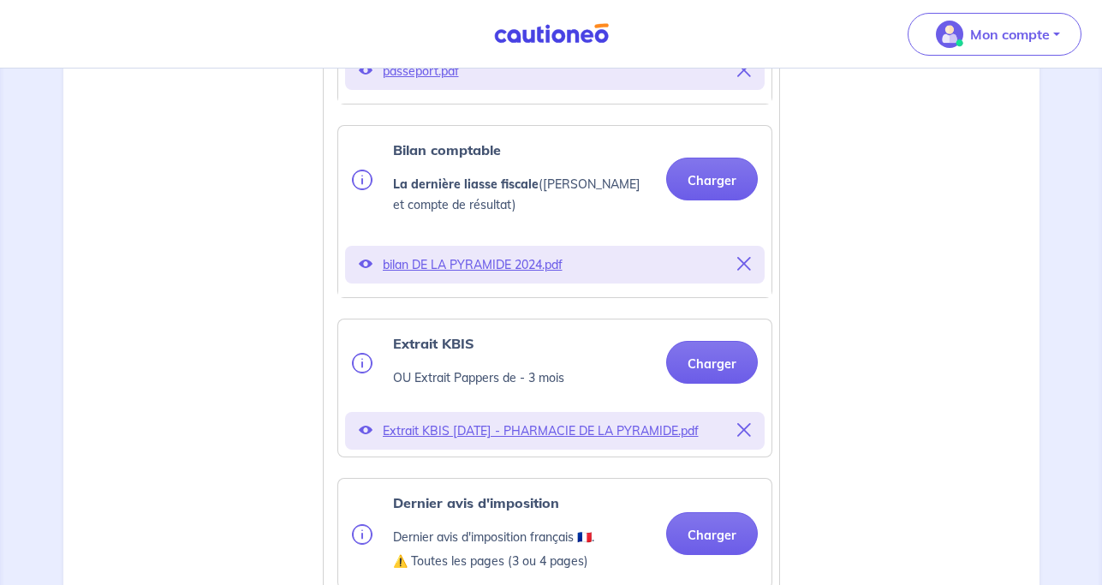
scroll to position [898, 0]
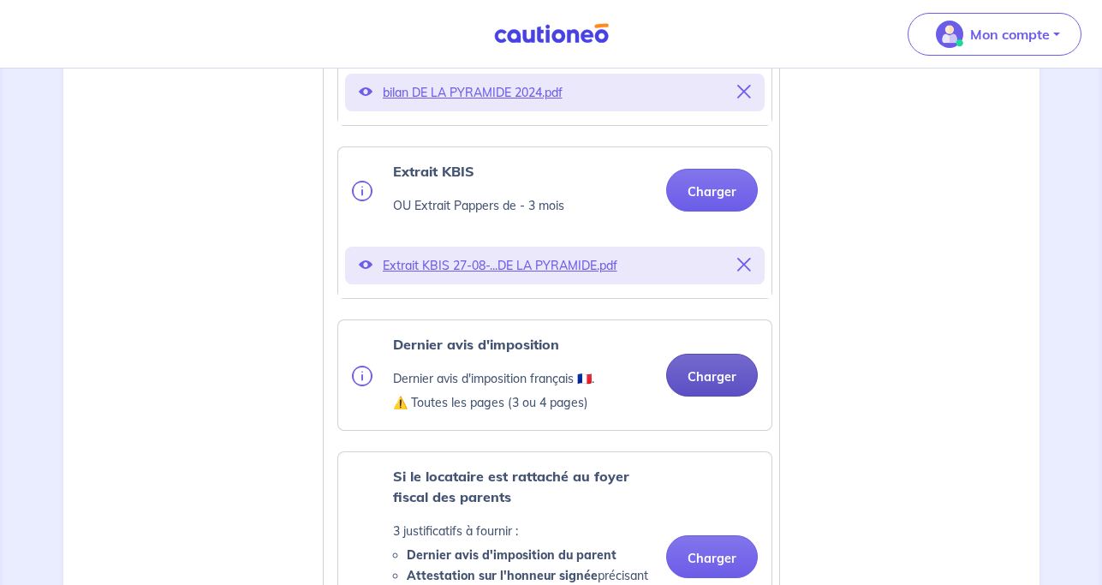
click at [702, 380] on button "Charger" at bounding box center [712, 375] width 92 height 43
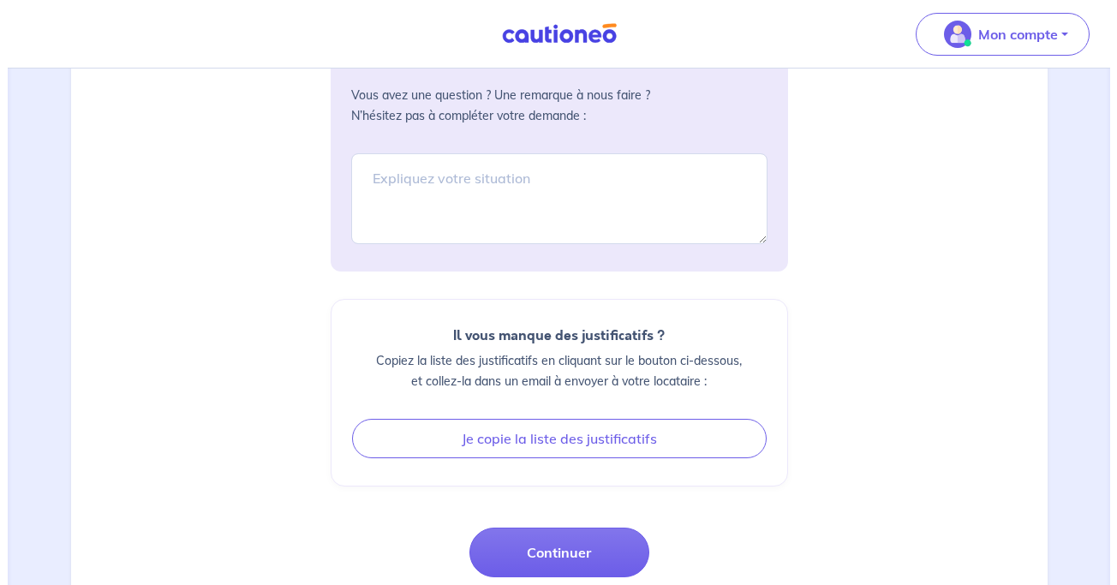
scroll to position [2138, 0]
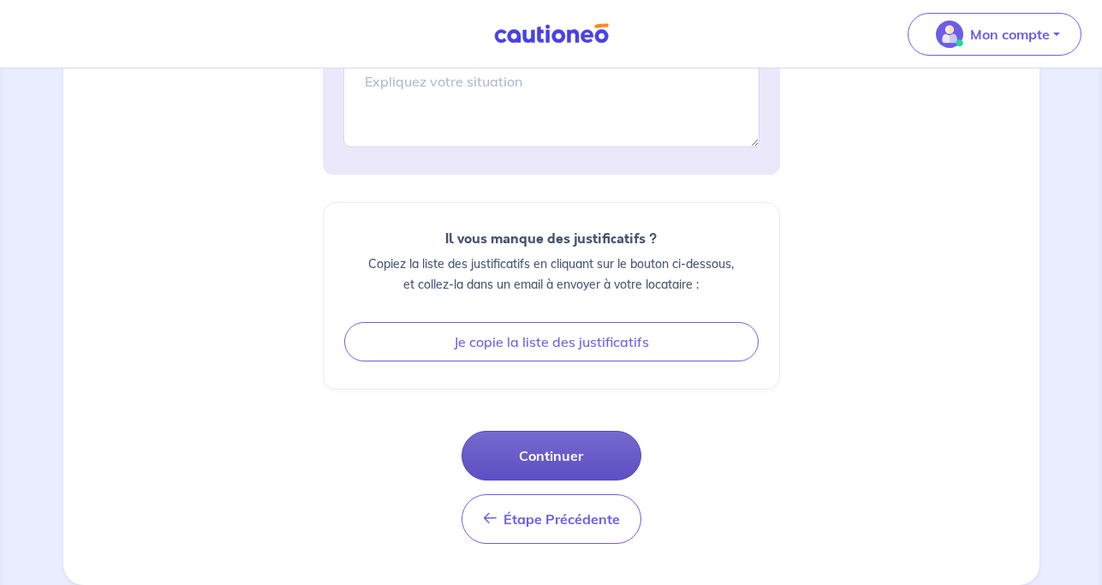
click at [558, 454] on button "Continuer" at bounding box center [552, 456] width 180 height 50
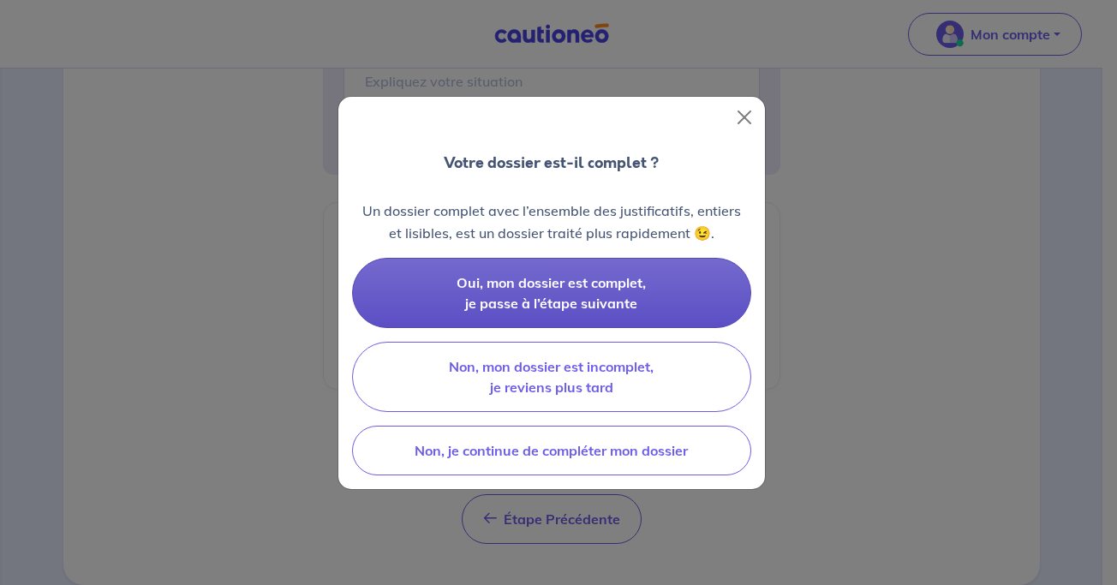
click at [519, 295] on span "Oui, mon dossier est complet, je passe à l’étape suivante" at bounding box center [550, 293] width 189 height 38
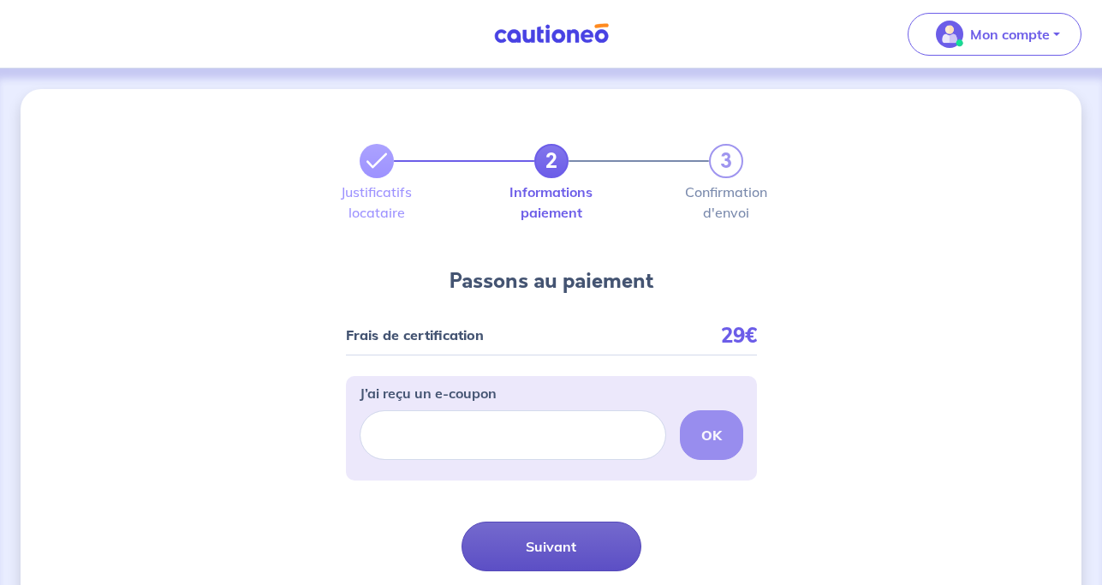
click at [522, 546] on button "Suivant" at bounding box center [552, 547] width 180 height 50
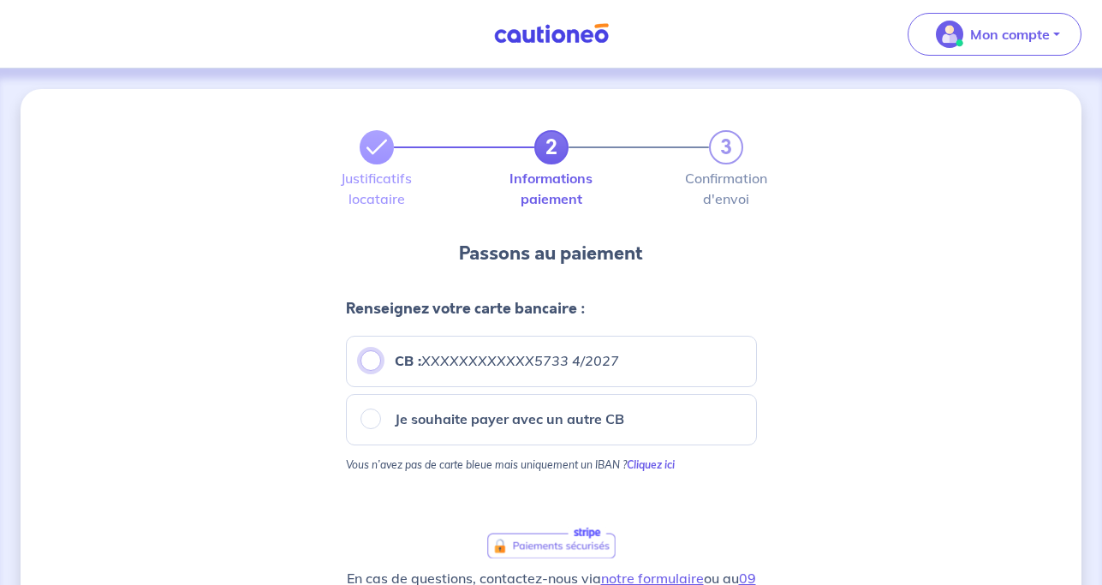
click at [367, 361] on input "CB : XXXXXXXXXXXX5733 4/2027" at bounding box center [371, 360] width 21 height 21
radio input "true"
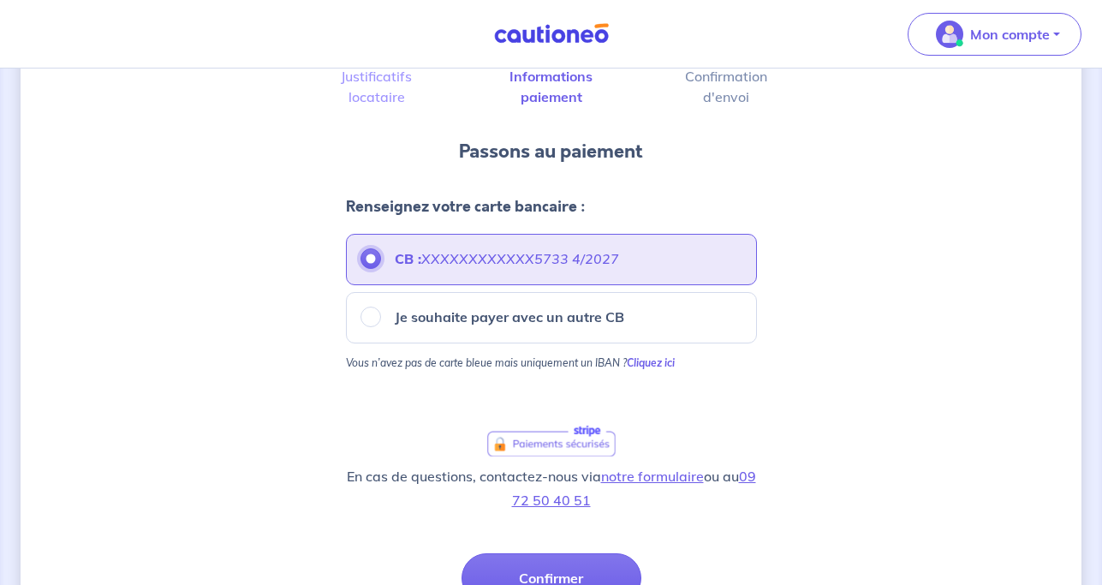
scroll to position [237, 0]
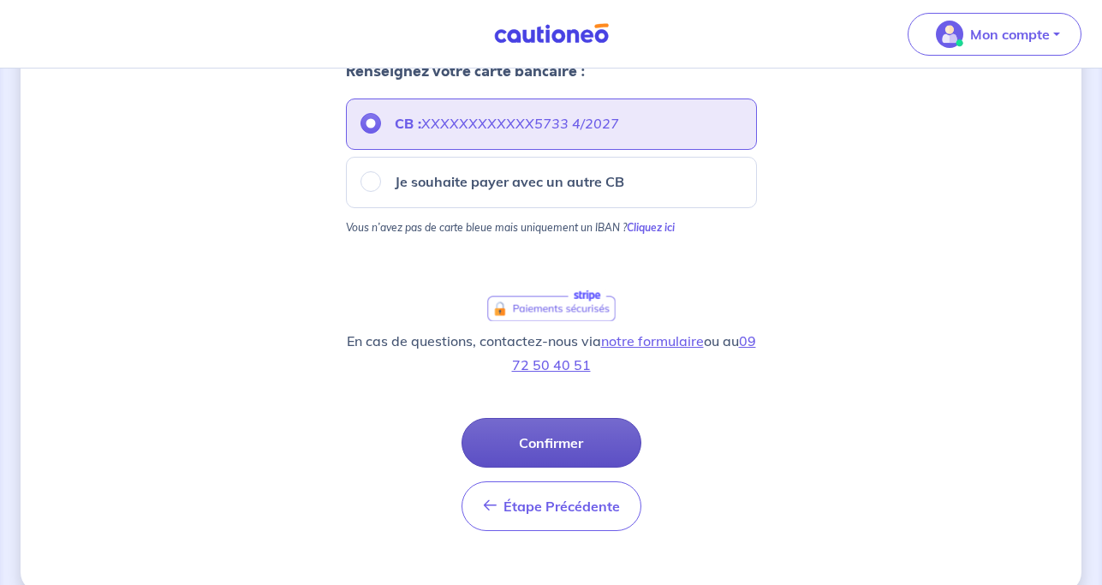
click at [546, 439] on button "Confirmer" at bounding box center [552, 443] width 180 height 50
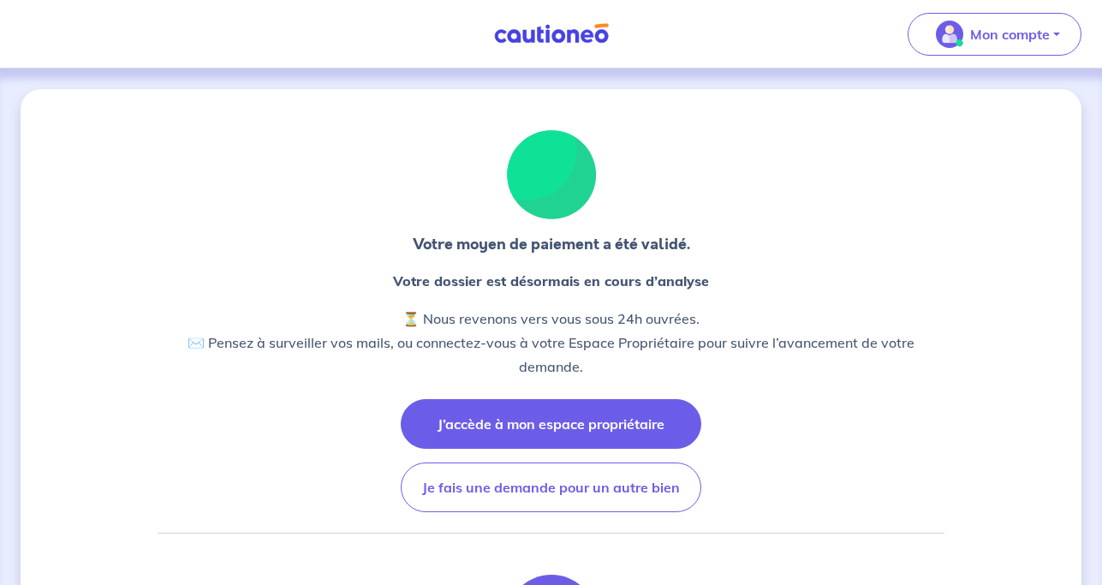
click at [522, 427] on button "J’accède à mon espace propriétaire" at bounding box center [551, 424] width 301 height 50
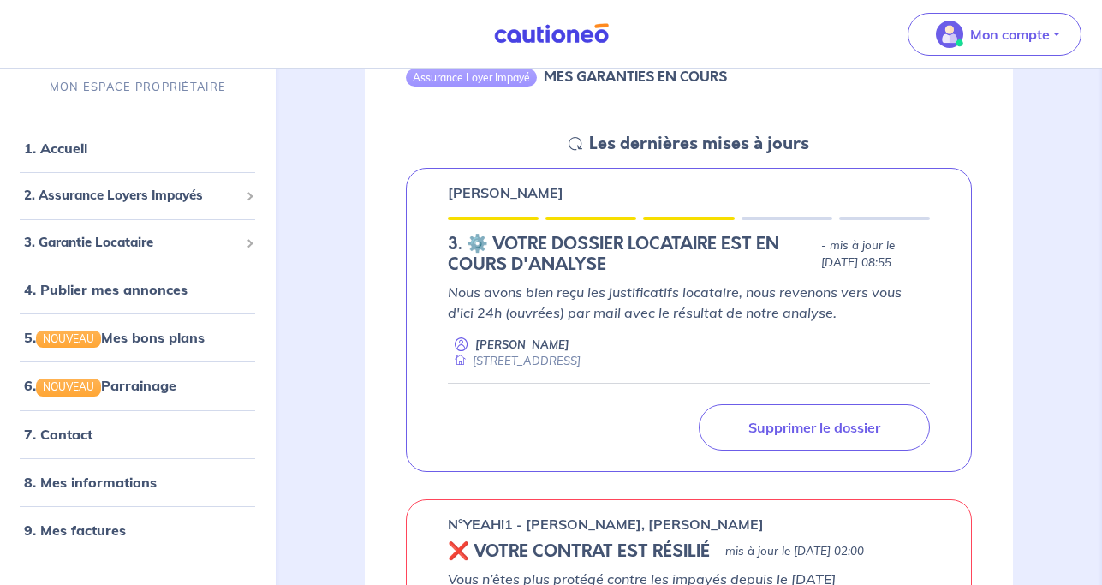
scroll to position [210, 0]
